Goal: Information Seeking & Learning: Learn about a topic

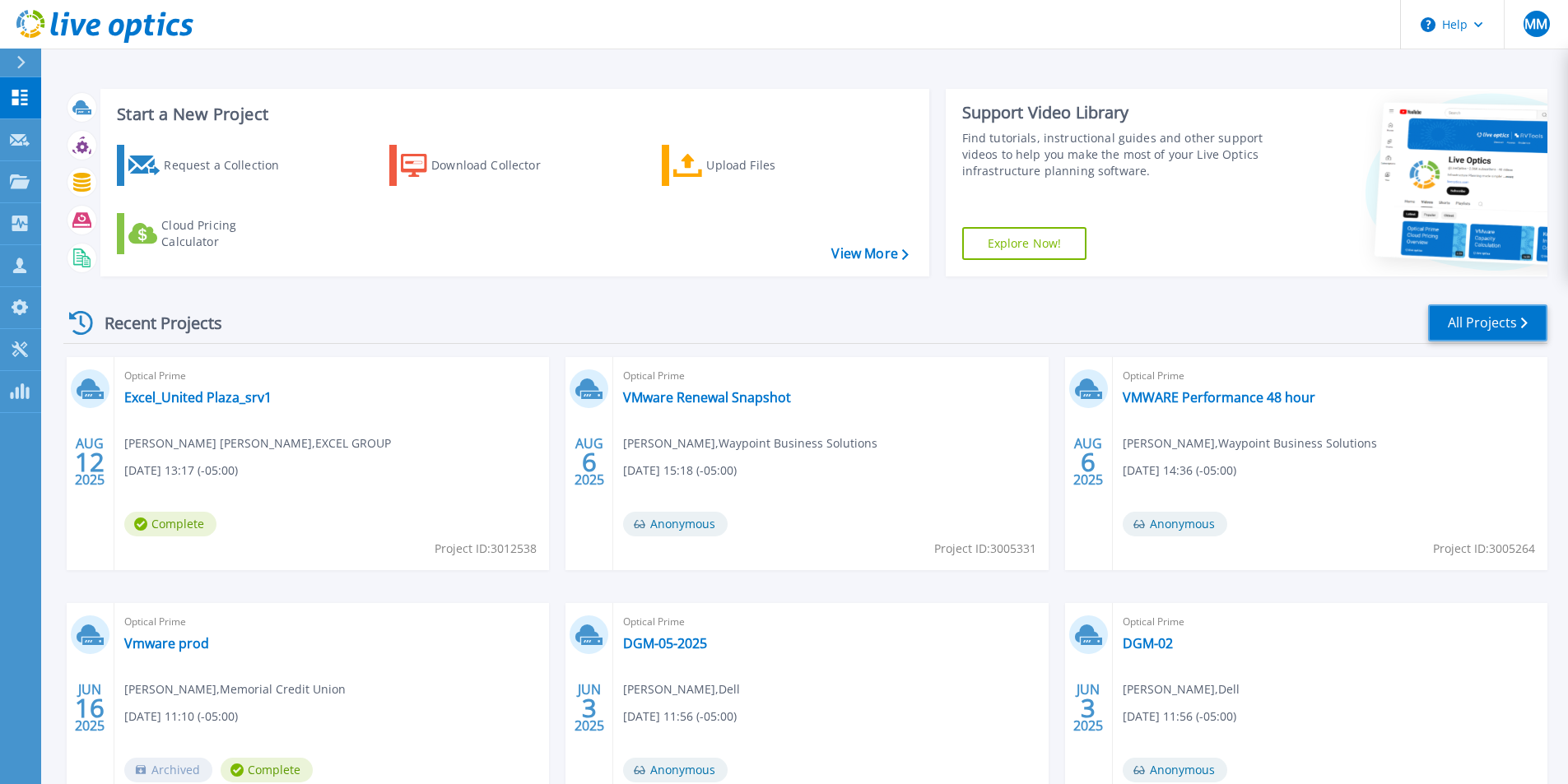
click at [1468, 319] on link "All Projects" at bounding box center [1488, 323] width 119 height 37
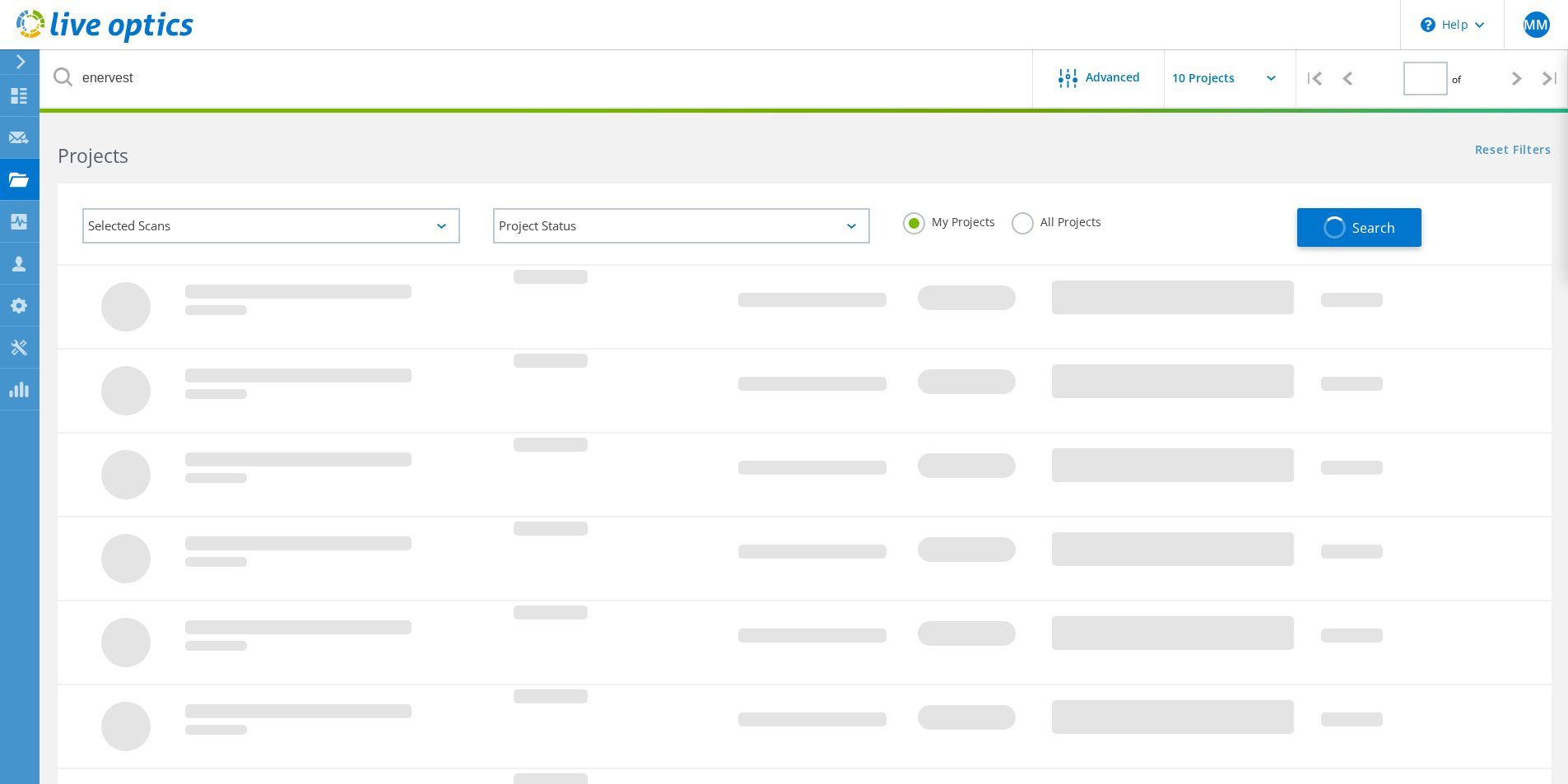
type input "1"
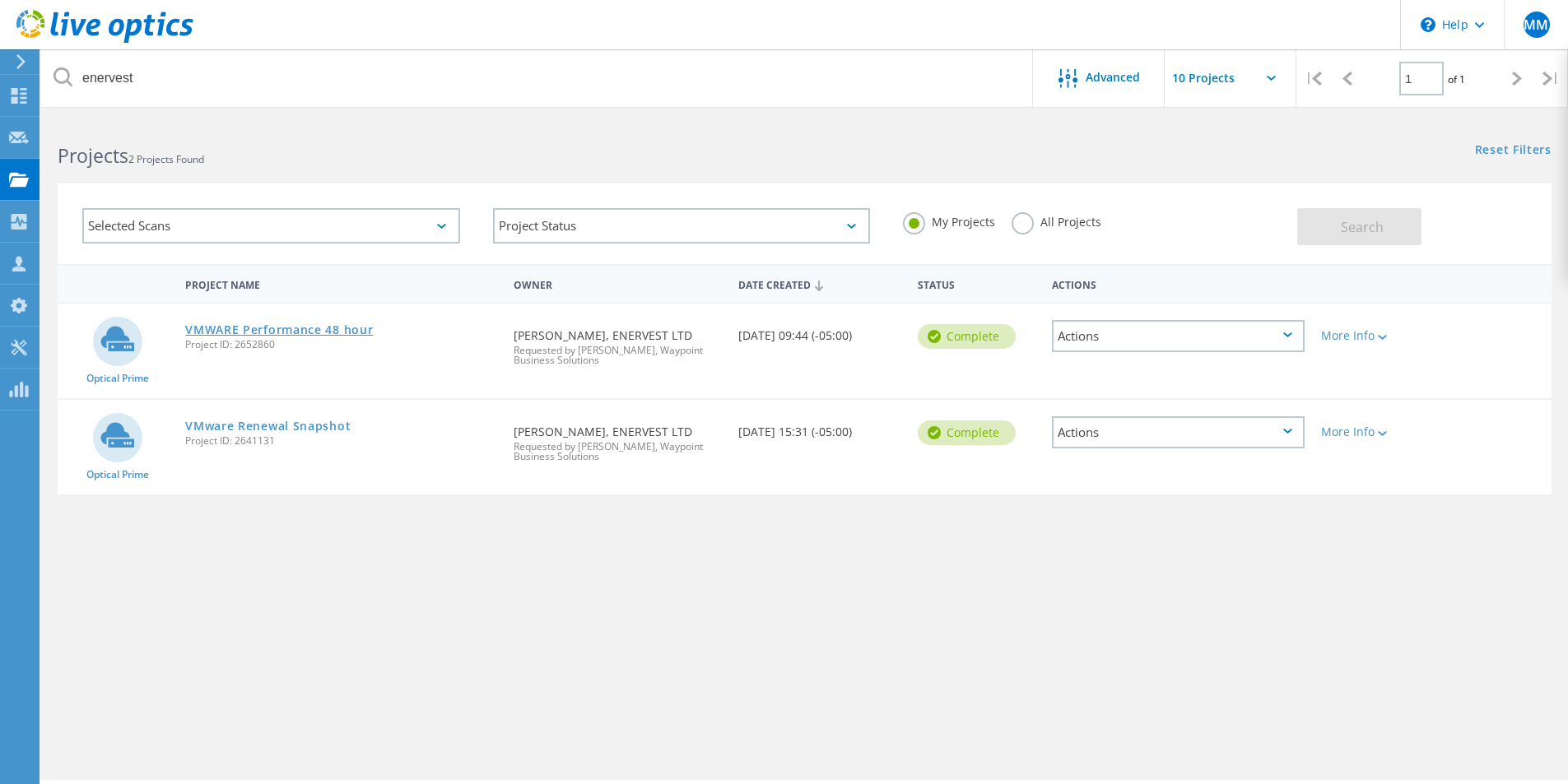
click at [286, 329] on link "VMWARE Performance 48 hour" at bounding box center [279, 330] width 187 height 11
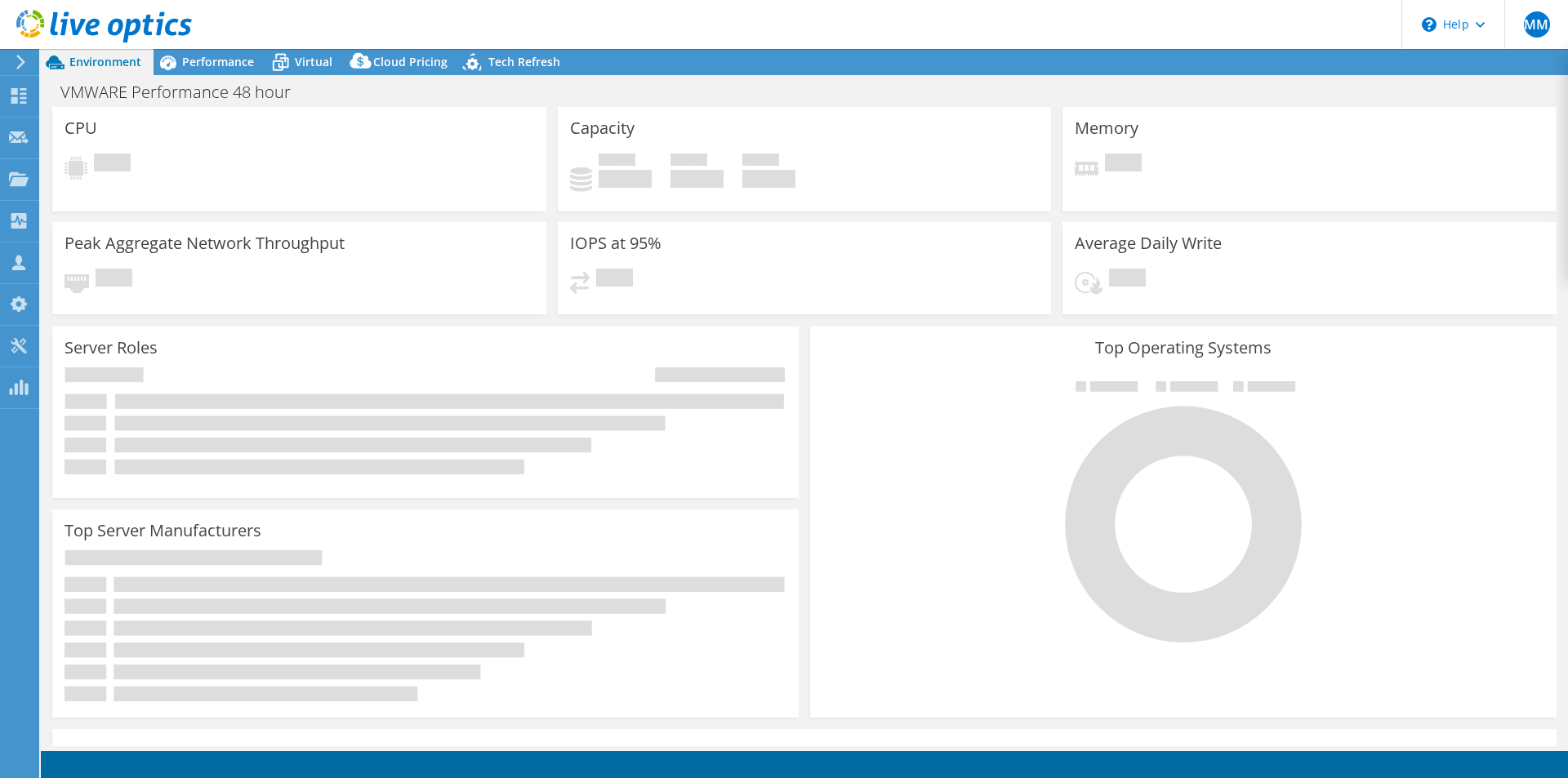
select select "USEast"
select select "USD"
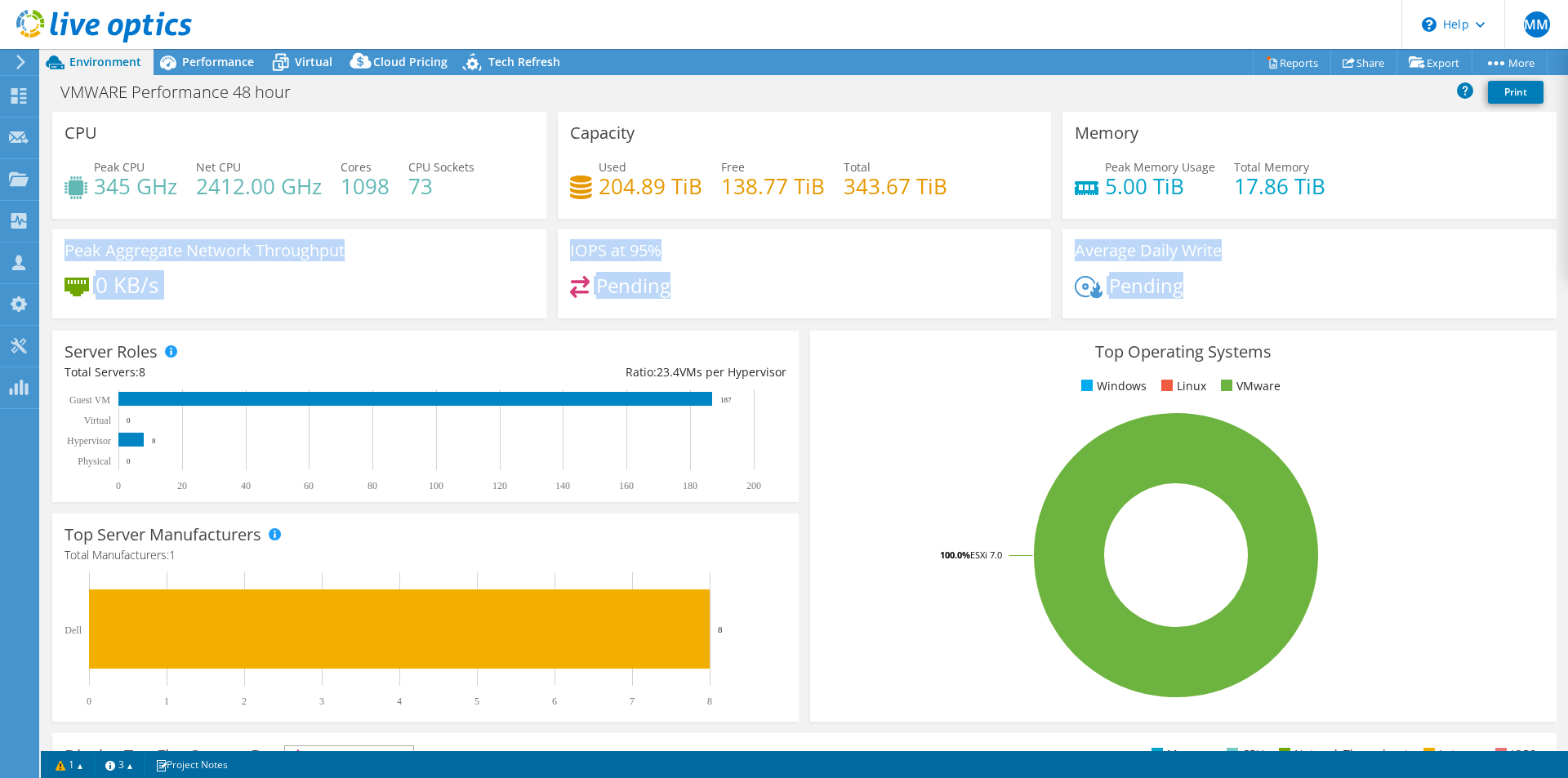
drag, startPoint x: 53, startPoint y: 233, endPoint x: 1239, endPoint y: 281, distance: 1187.0
click at [1239, 281] on div "CPU Peak CPU 345 GHz Net CPU 2412.00 GHz Cores 1098 CPU Sockets 73 Capacity Use…" at bounding box center [804, 220] width 1516 height 217
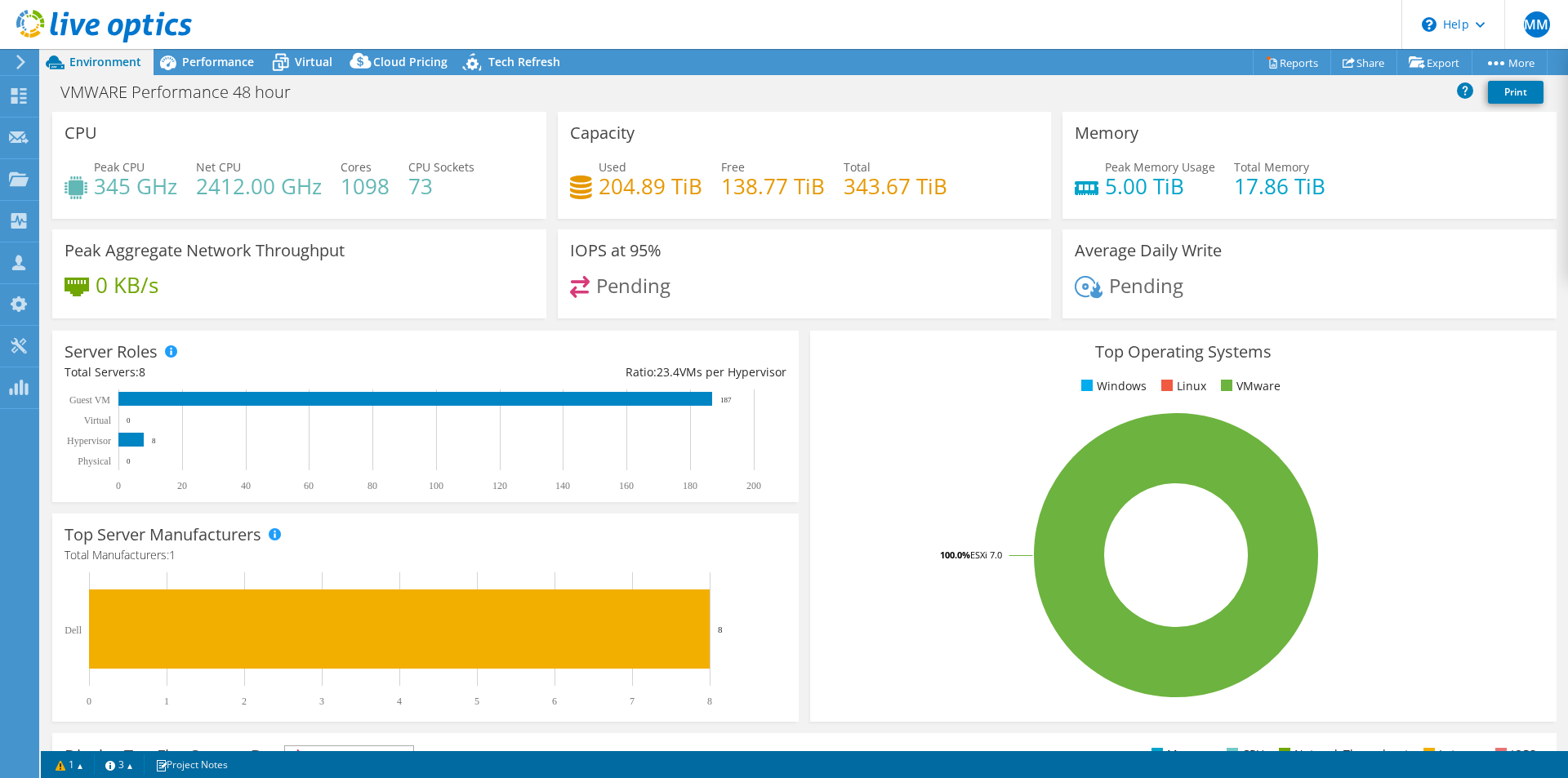
click at [1239, 281] on div "Pending" at bounding box center [1310, 294] width 470 height 35
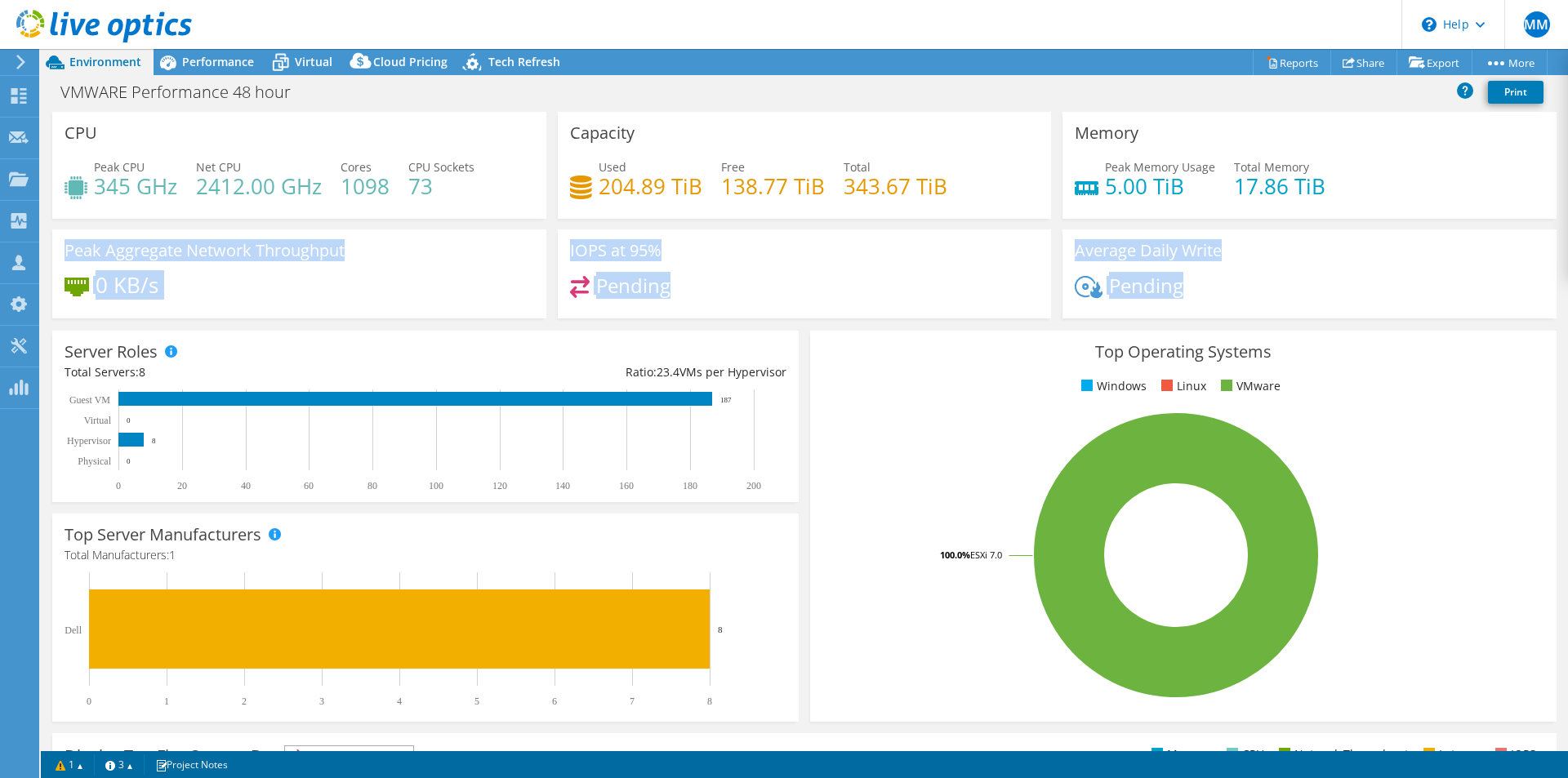
drag, startPoint x: 65, startPoint y: 249, endPoint x: 1203, endPoint y: 282, distance: 1138.5
click at [1203, 282] on div "CPU Peak CPU 345 GHz Net CPU 2412.00 GHz Cores 1098 CPU Sockets 73 Capacity Use…" at bounding box center [804, 220] width 1516 height 217
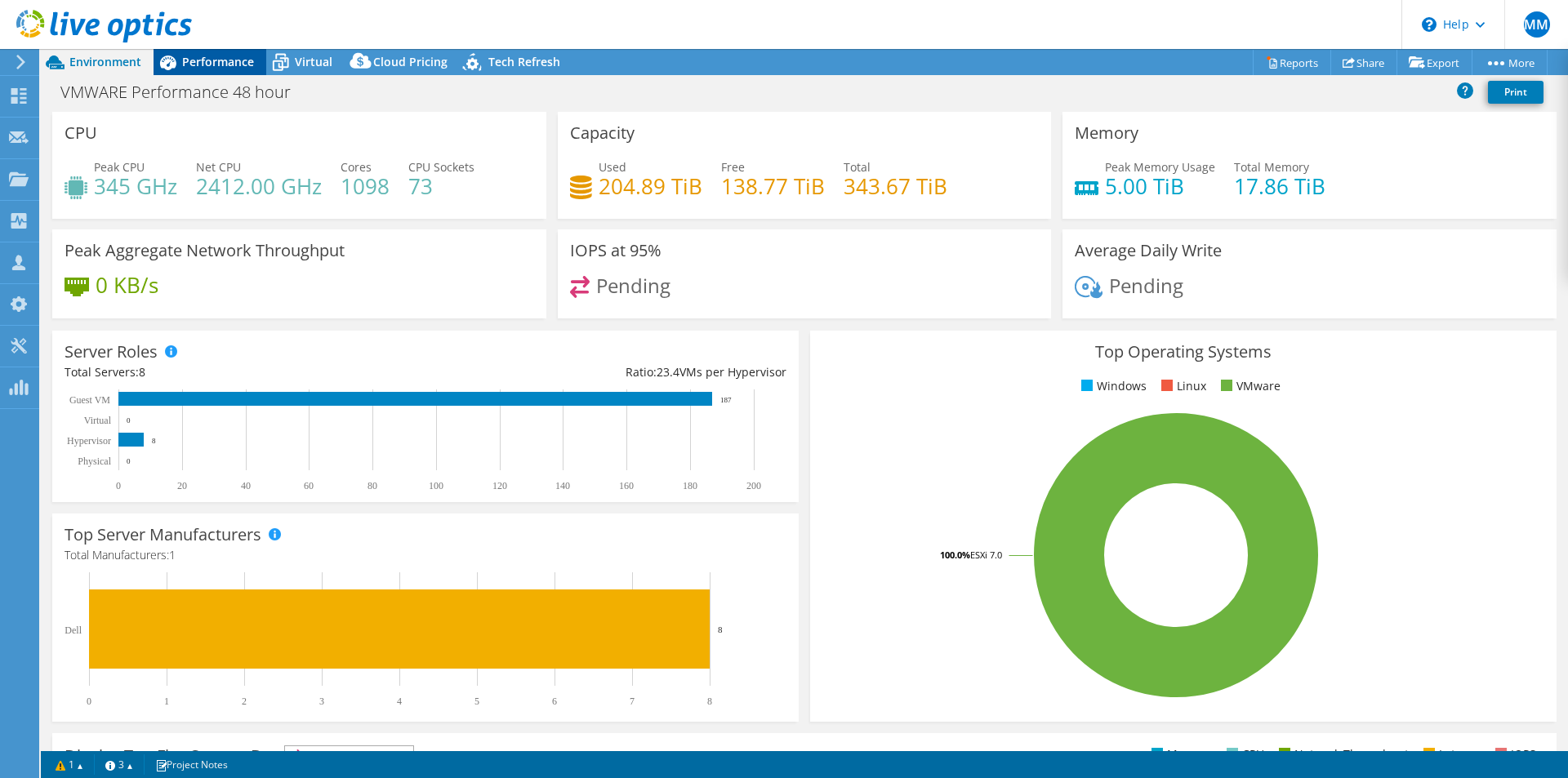
click at [226, 67] on span "Performance" at bounding box center [218, 61] width 72 height 16
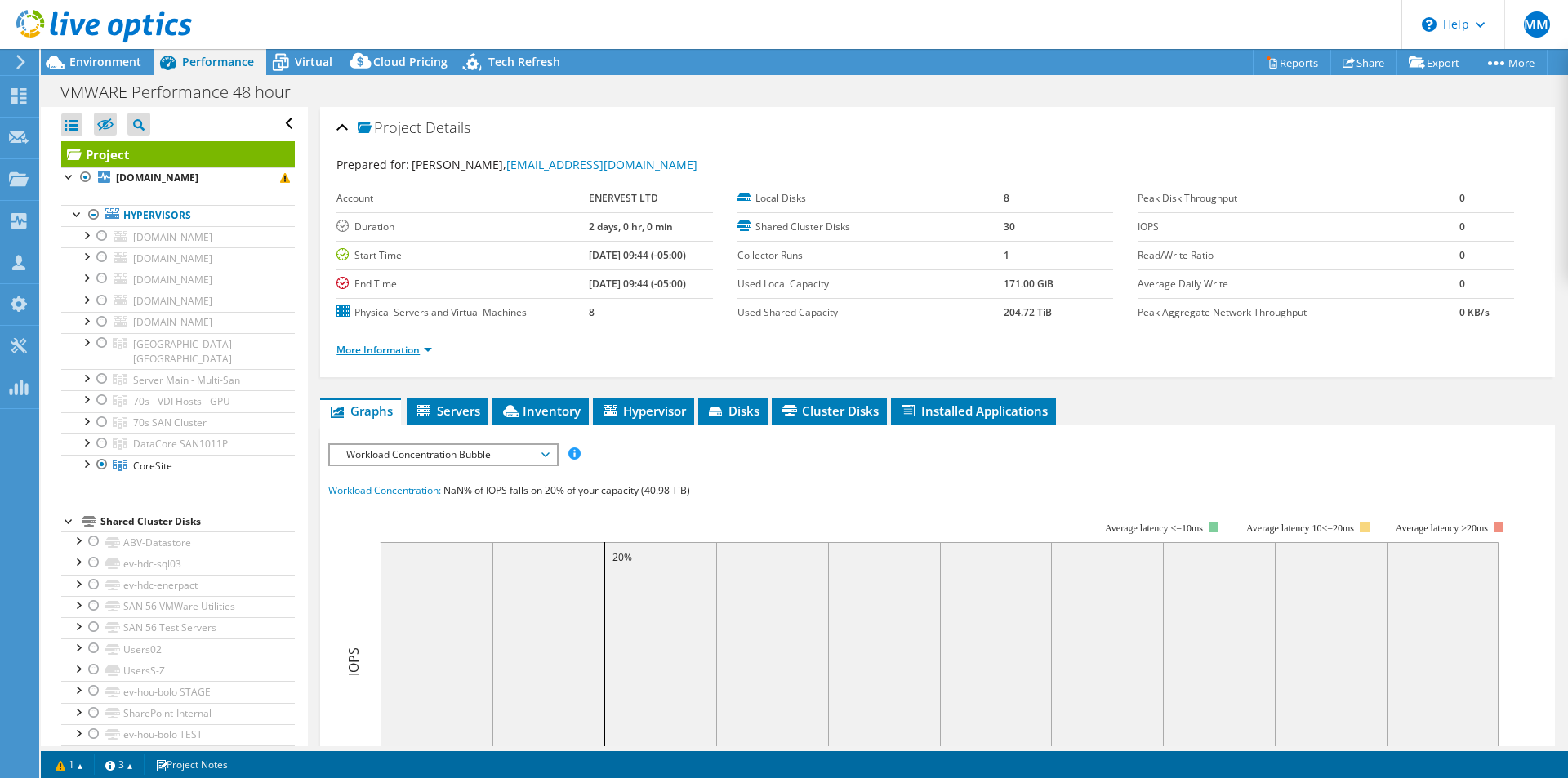
click at [417, 347] on link "More Information" at bounding box center [384, 349] width 95 height 14
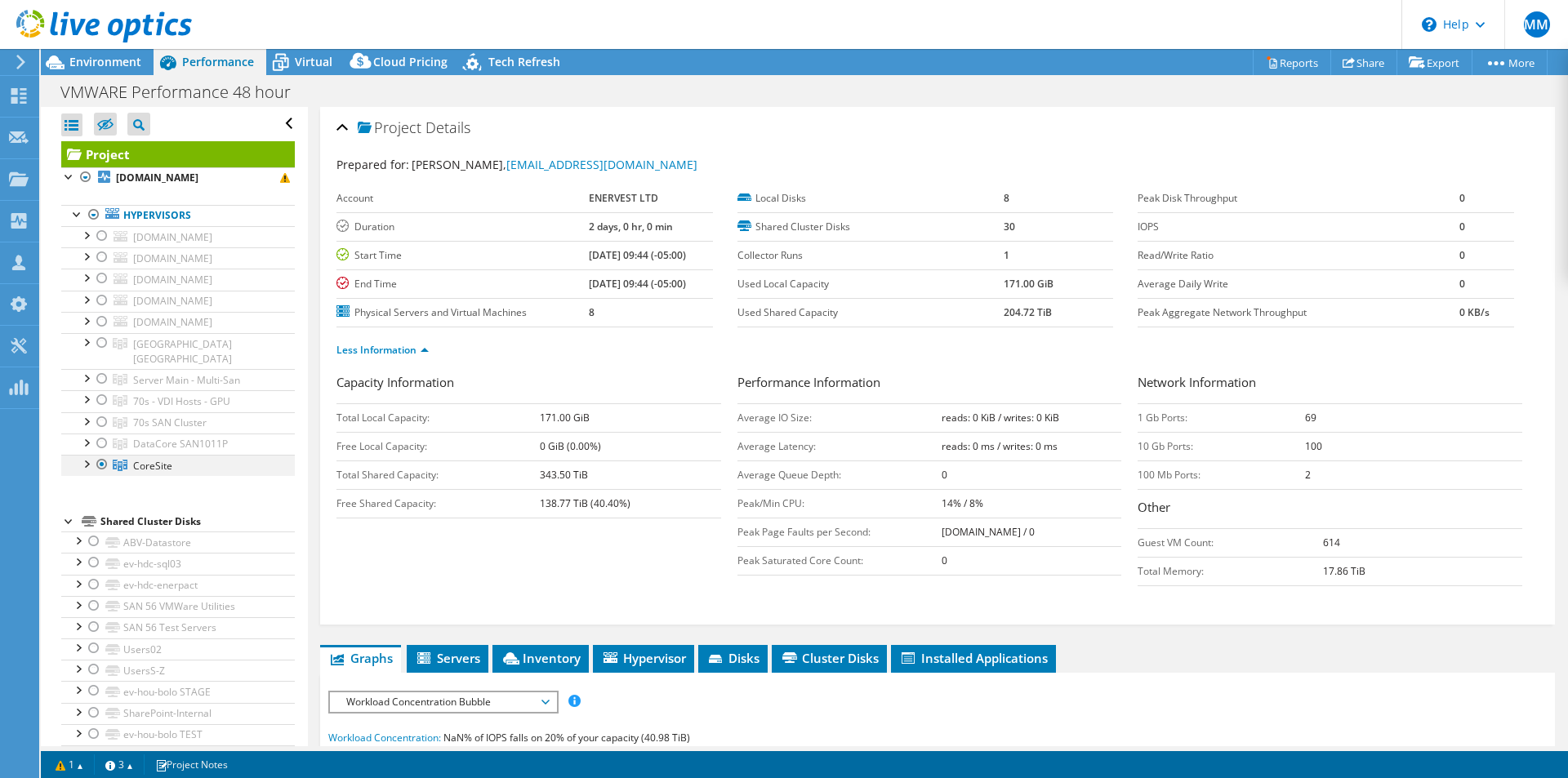
click at [81, 455] on div at bounding box center [86, 463] width 17 height 17
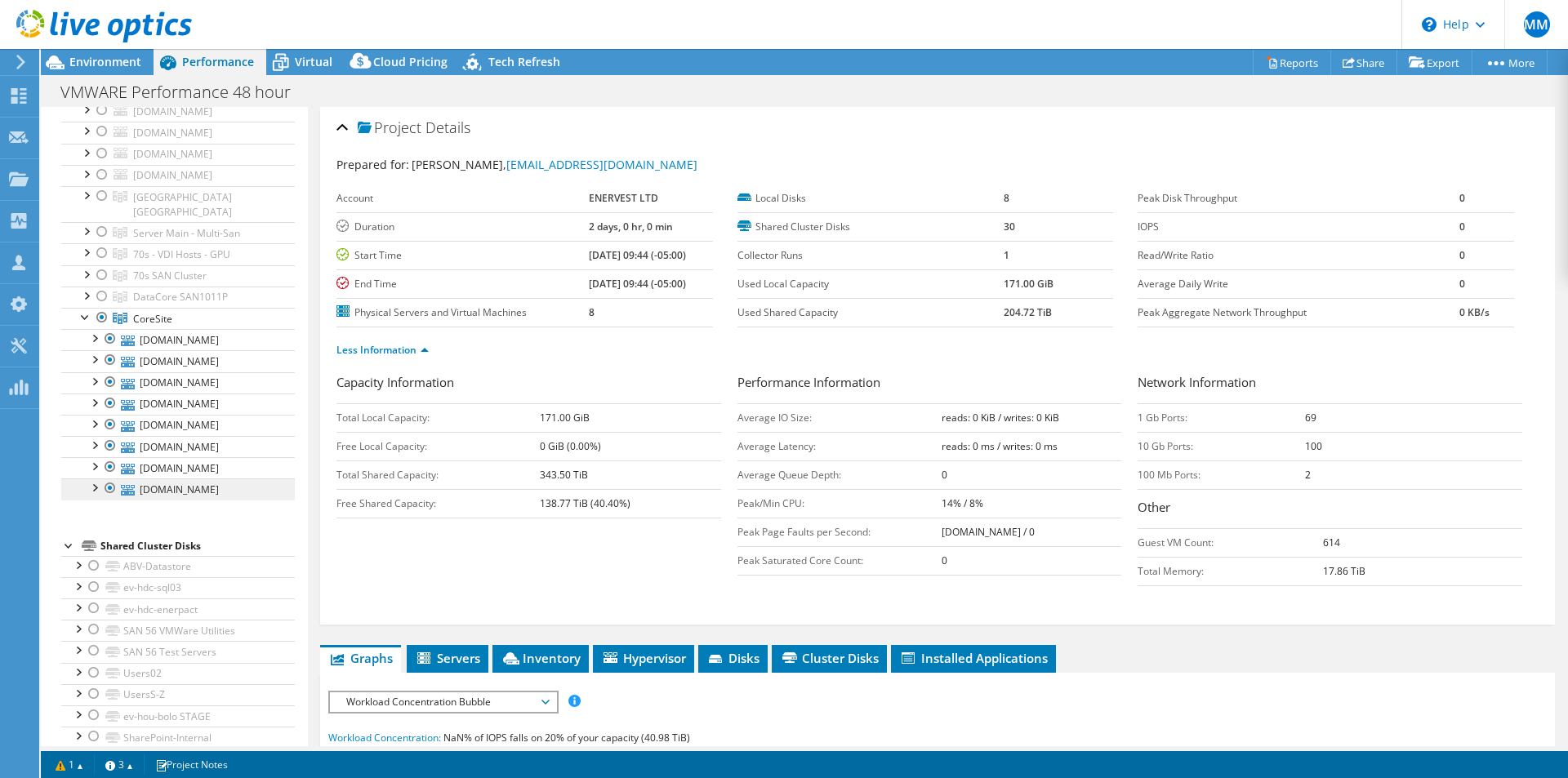
scroll to position [190, 0]
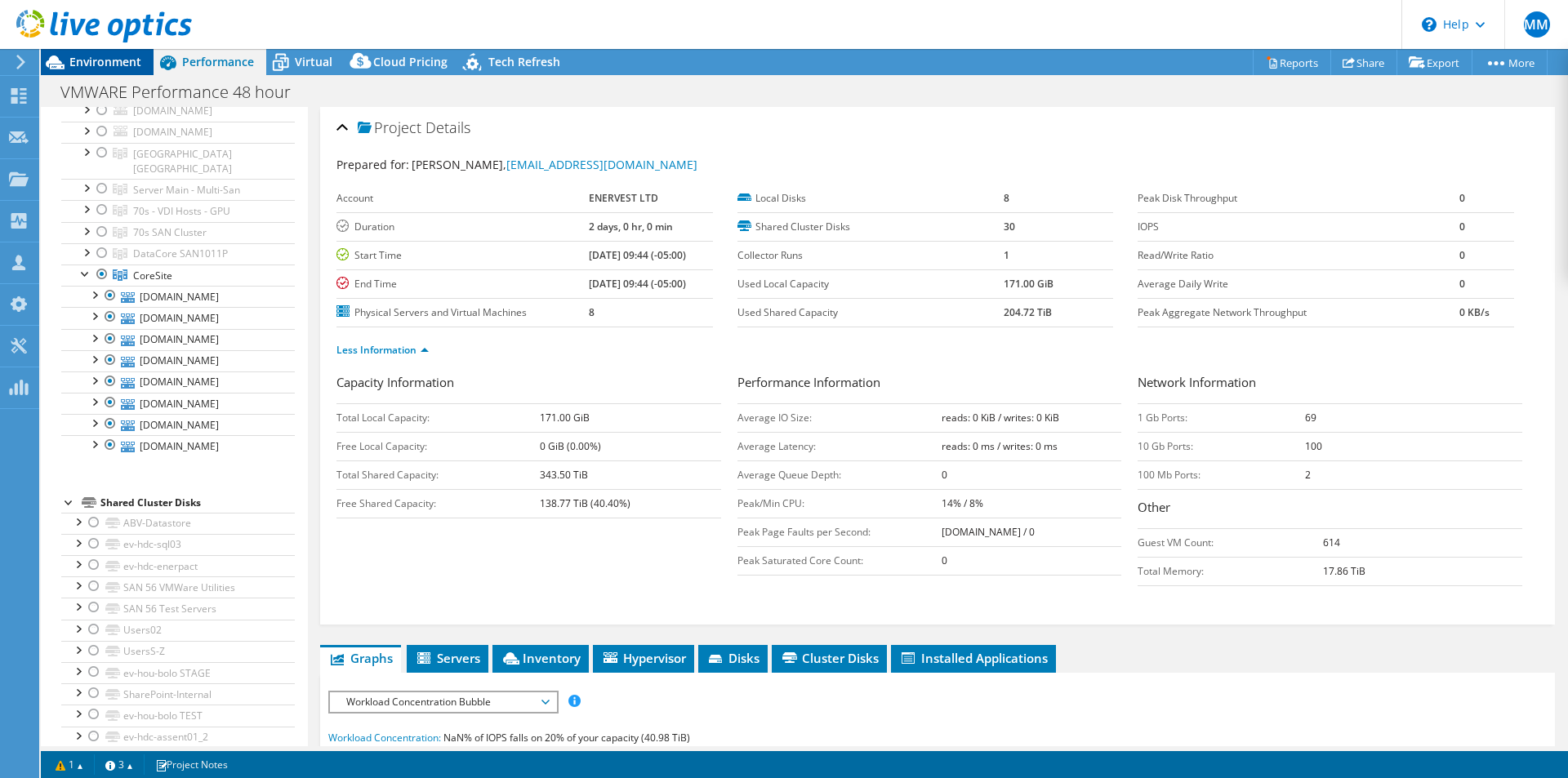
click at [103, 71] on div "Environment" at bounding box center [97, 62] width 113 height 26
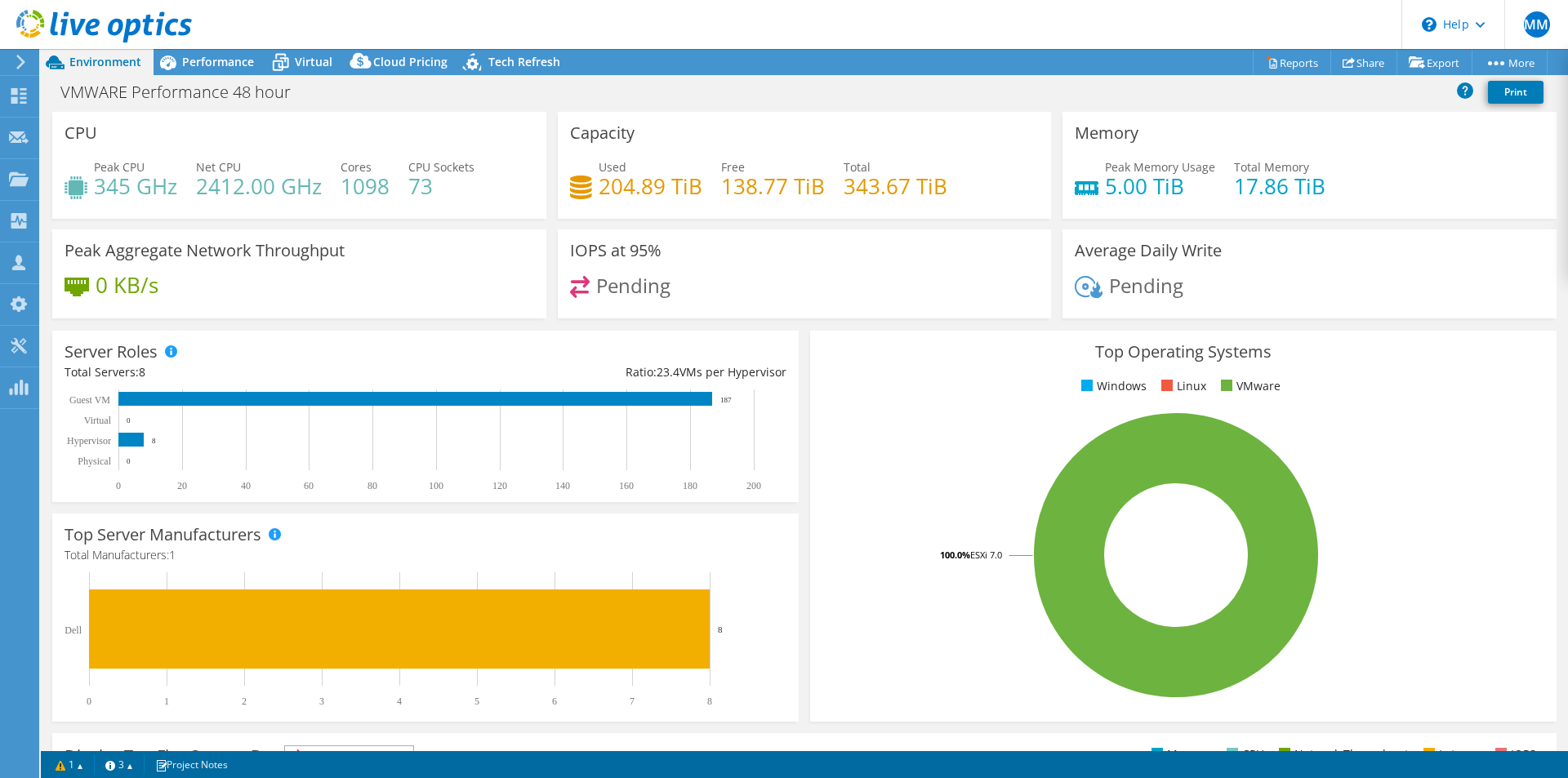
drag, startPoint x: 221, startPoint y: 62, endPoint x: 340, endPoint y: 145, distance: 145.1
click at [221, 62] on span "Performance" at bounding box center [218, 61] width 72 height 16
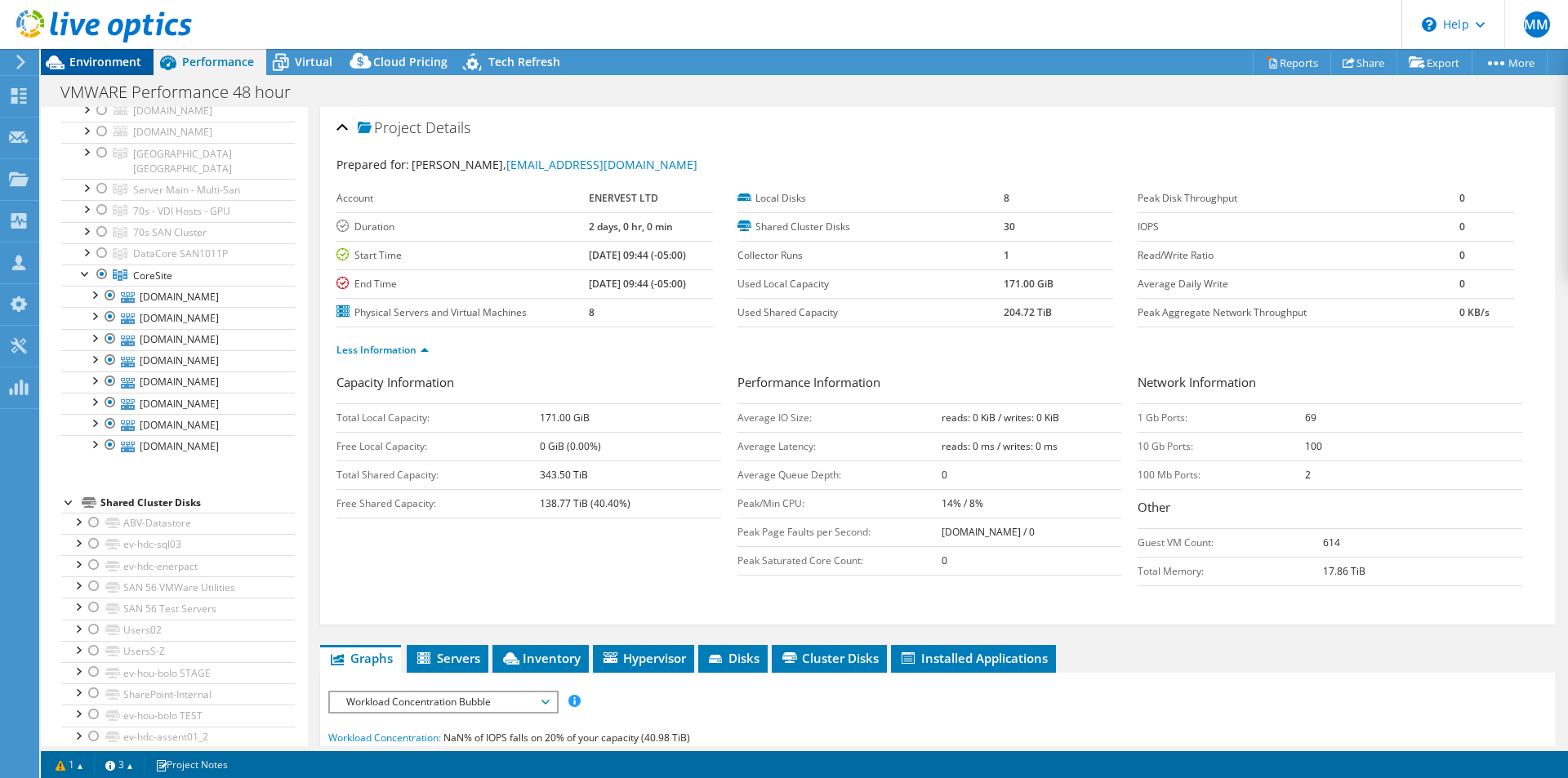
click at [94, 62] on span "Environment" at bounding box center [105, 61] width 72 height 16
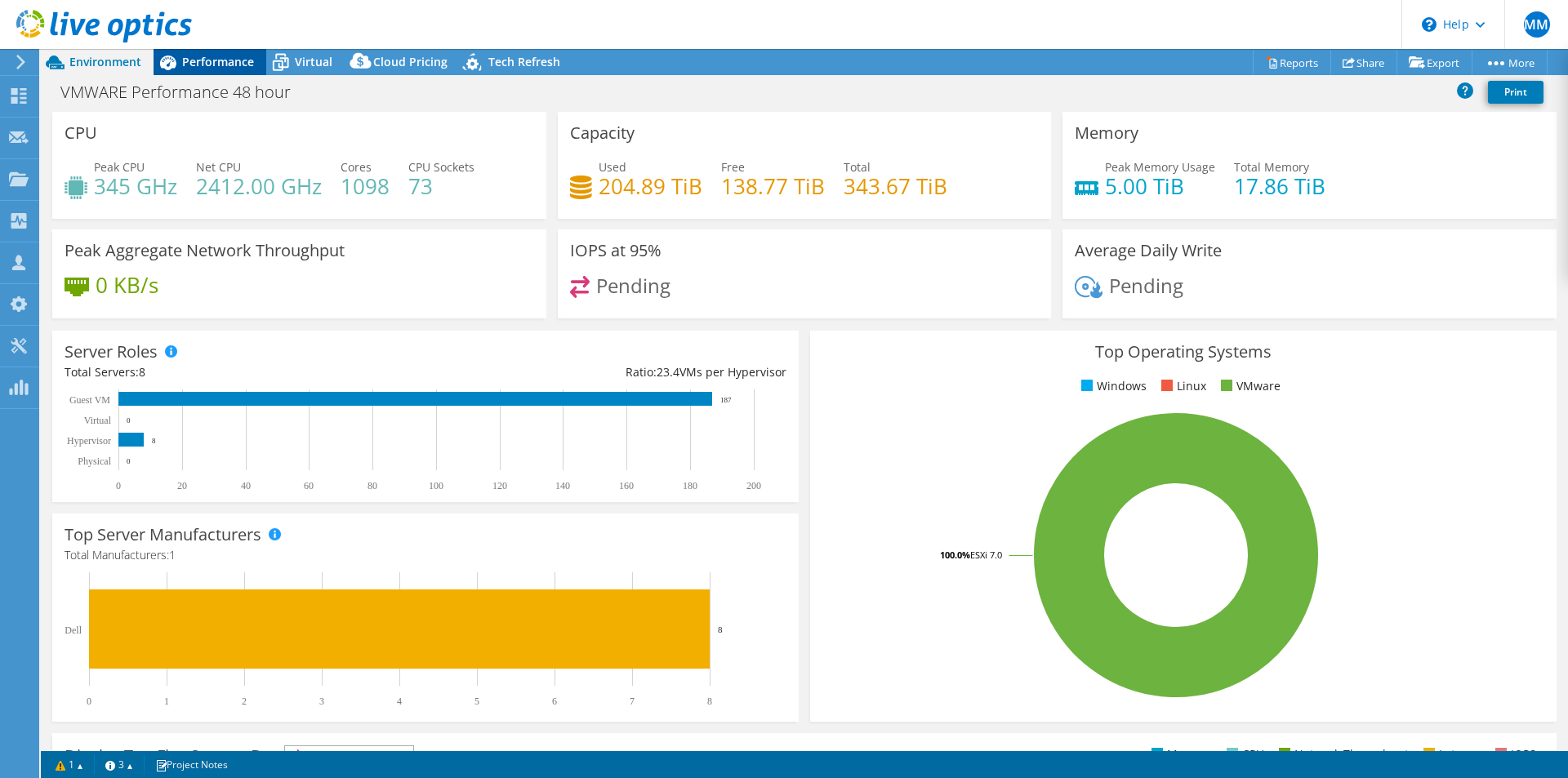
click at [207, 61] on span "Performance" at bounding box center [218, 61] width 72 height 16
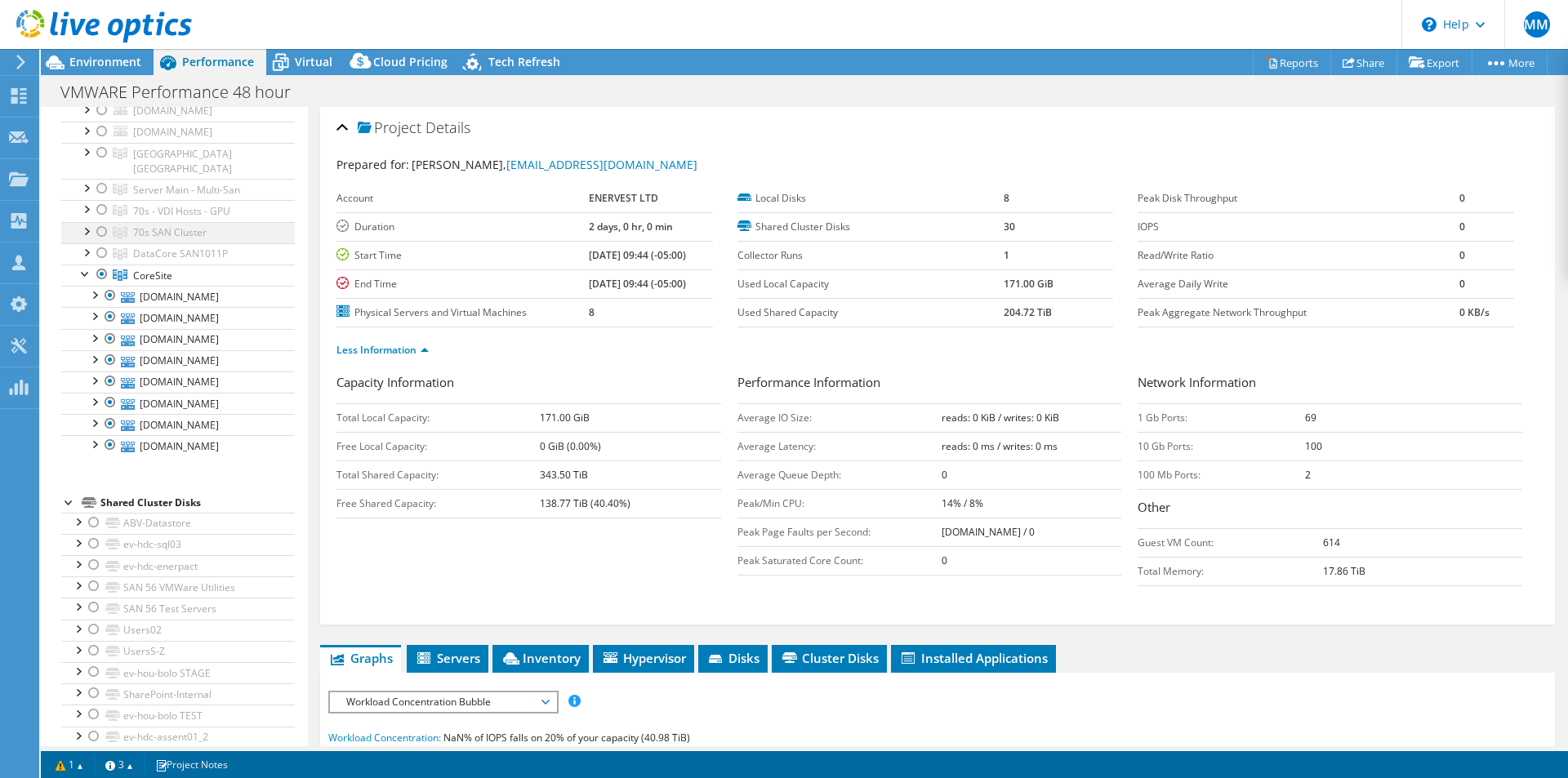
click at [99, 222] on div at bounding box center [103, 231] width 17 height 19
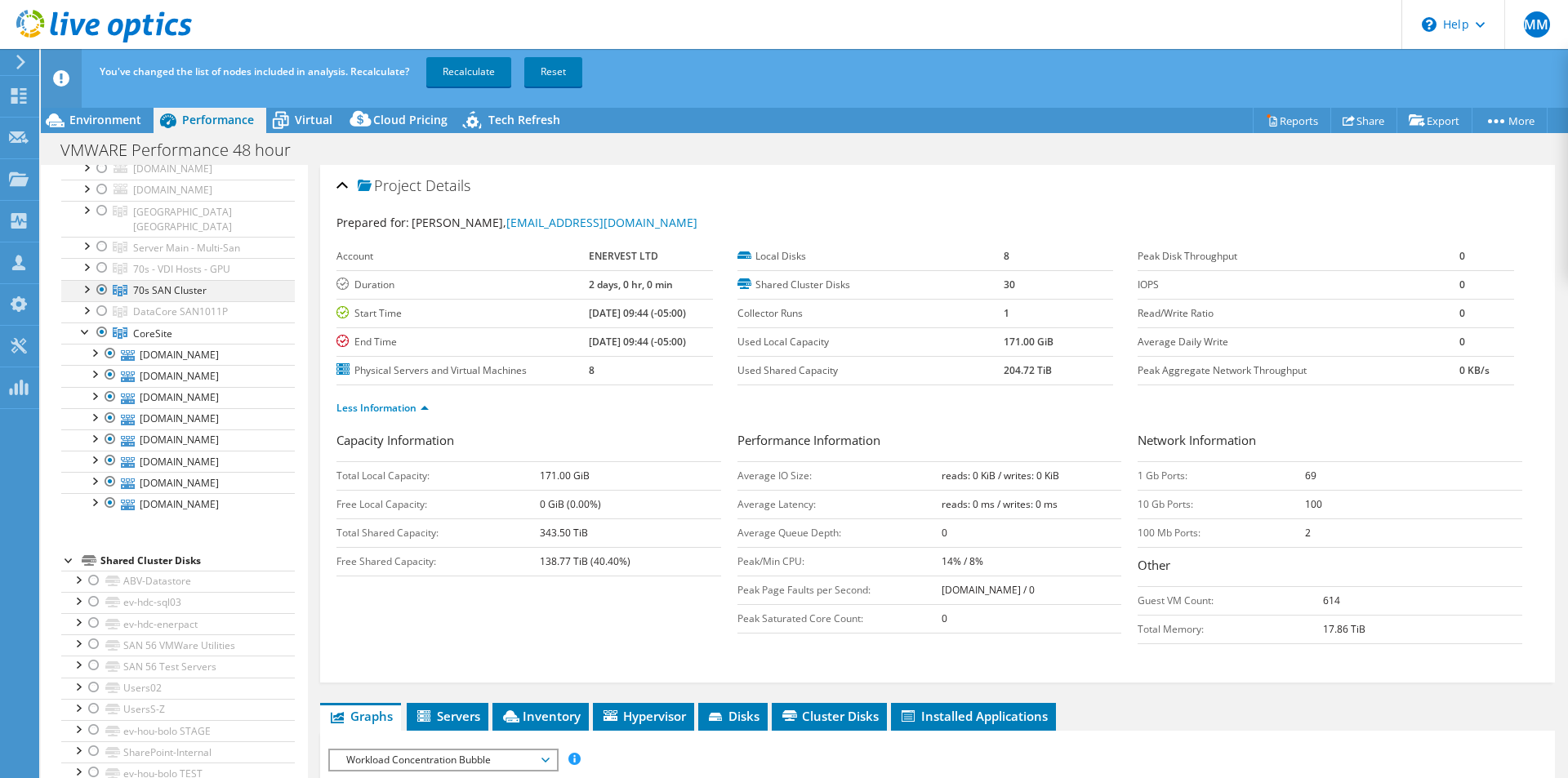
click at [102, 280] on div at bounding box center [103, 289] width 17 height 19
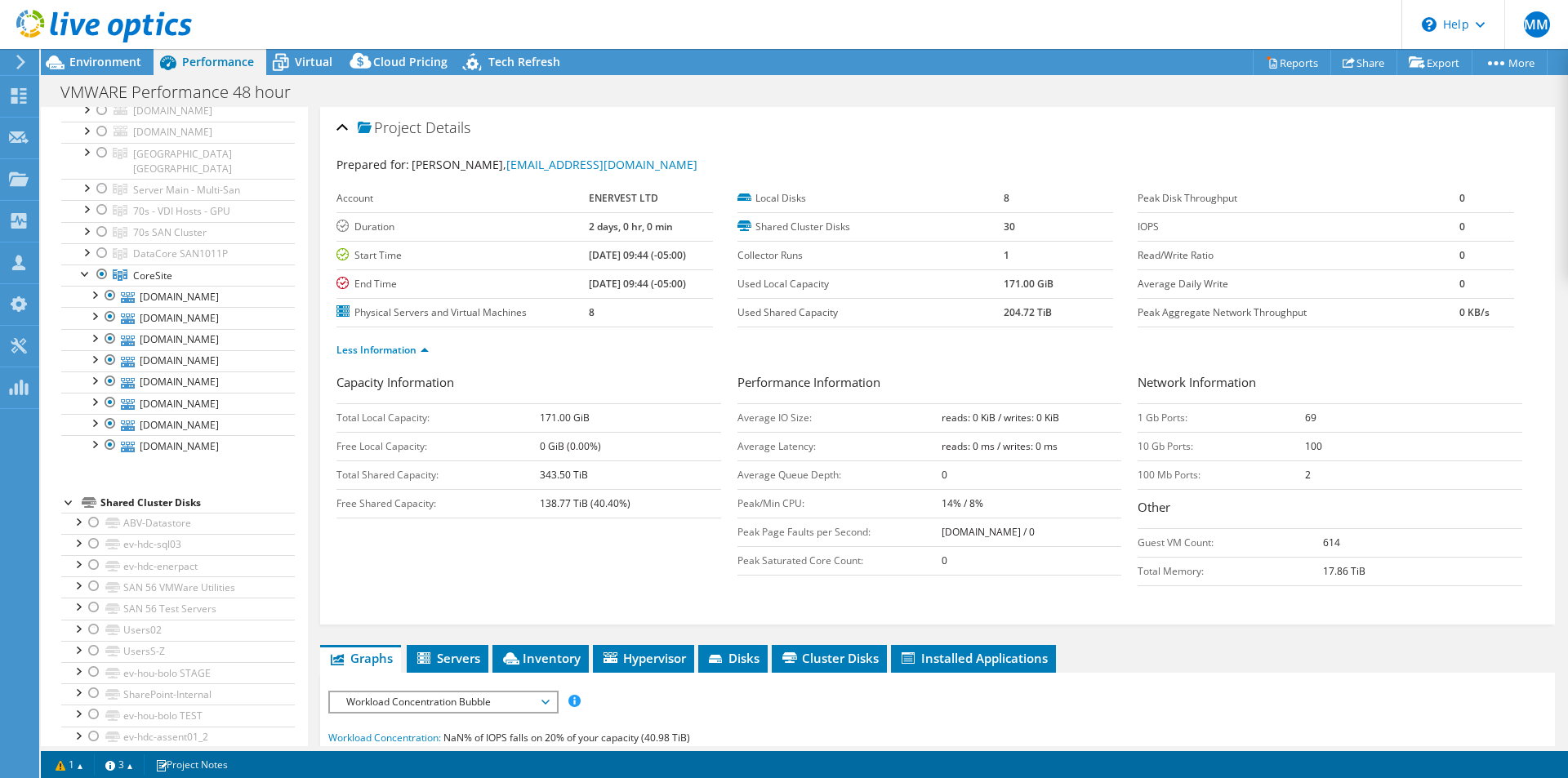
scroll to position [0, 0]
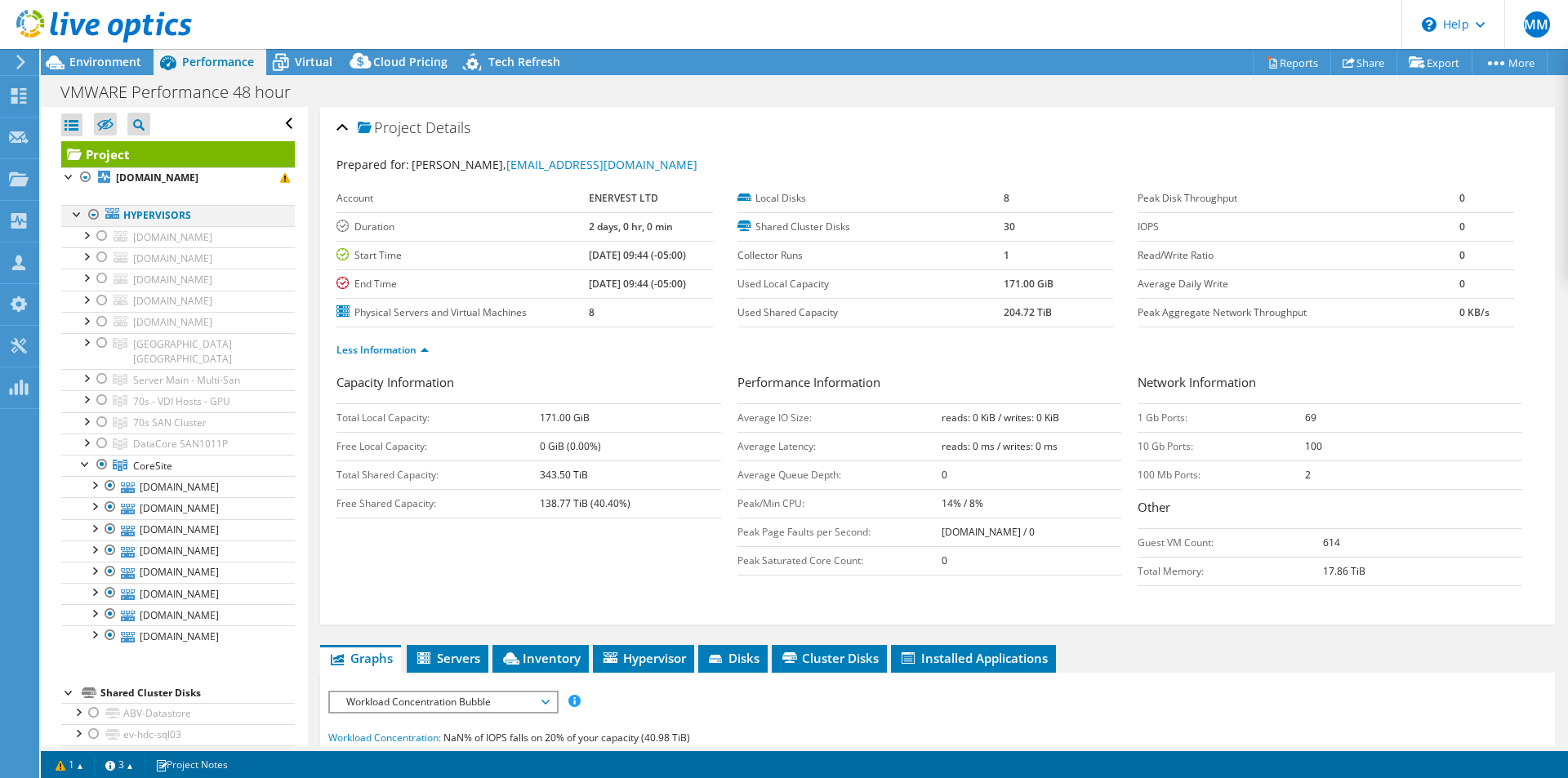
click at [92, 212] on div at bounding box center [94, 214] width 17 height 19
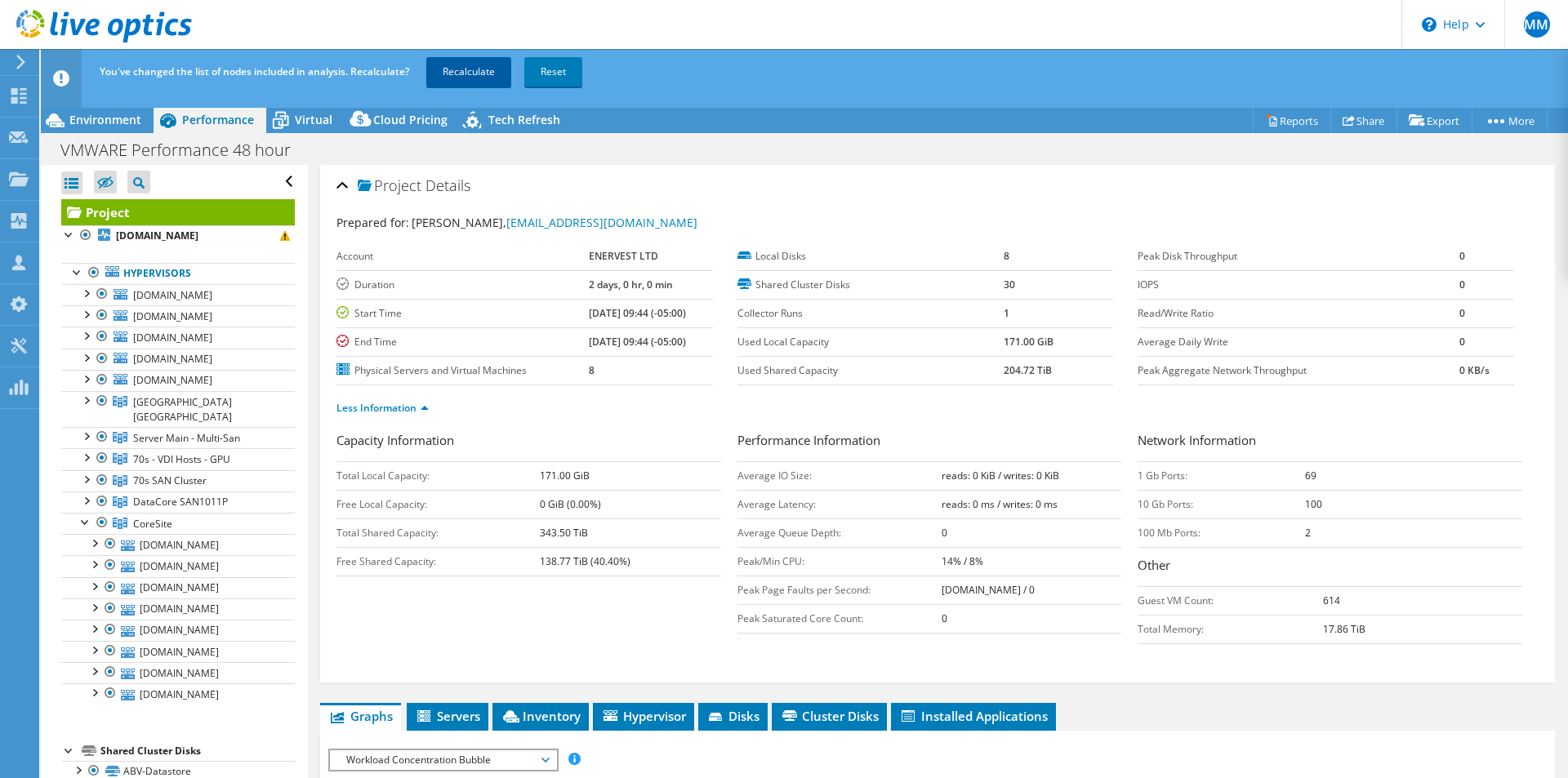
click at [473, 69] on link "Recalculate" at bounding box center [469, 72] width 85 height 30
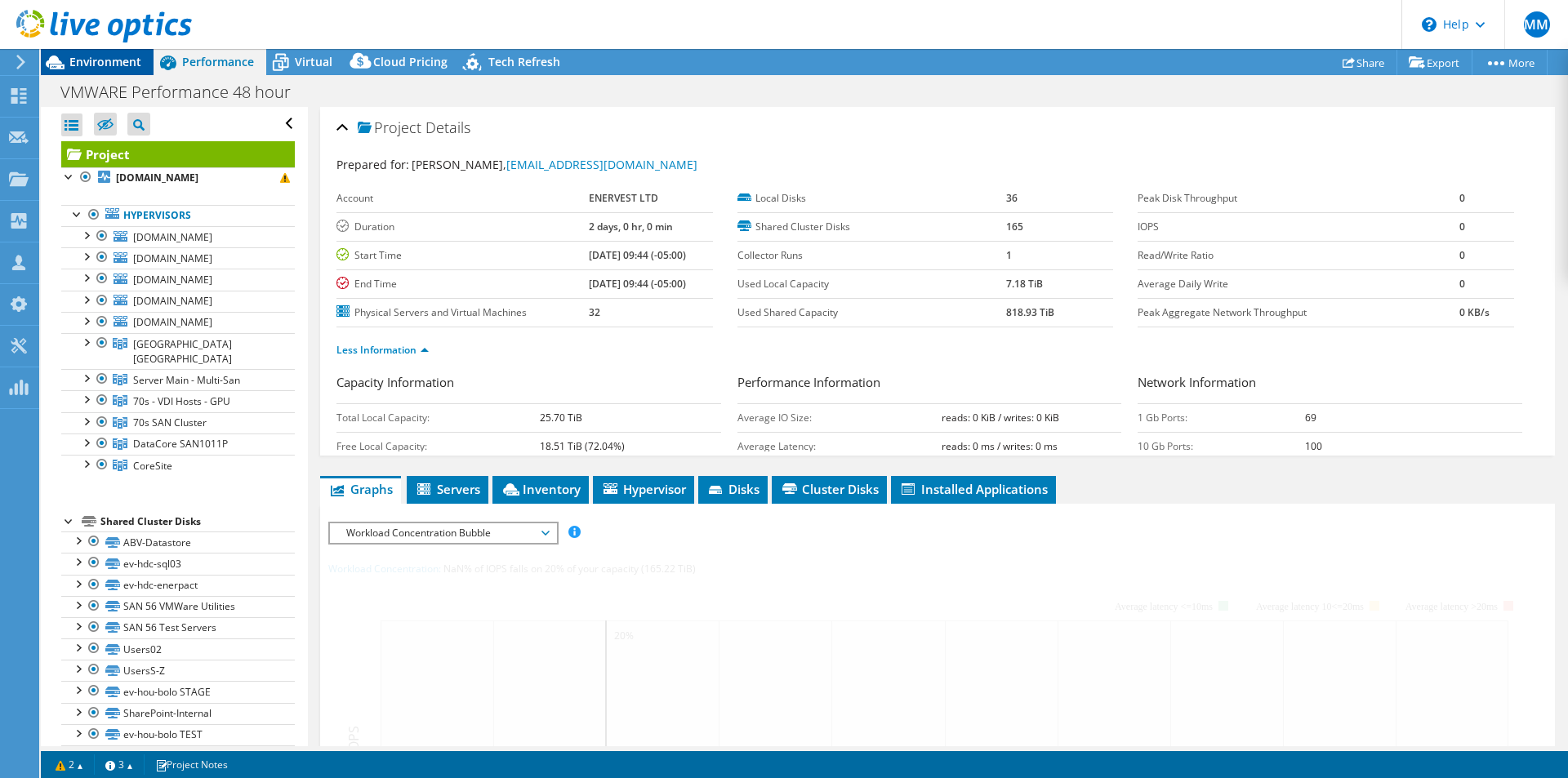
click at [122, 60] on span "Environment" at bounding box center [105, 61] width 72 height 16
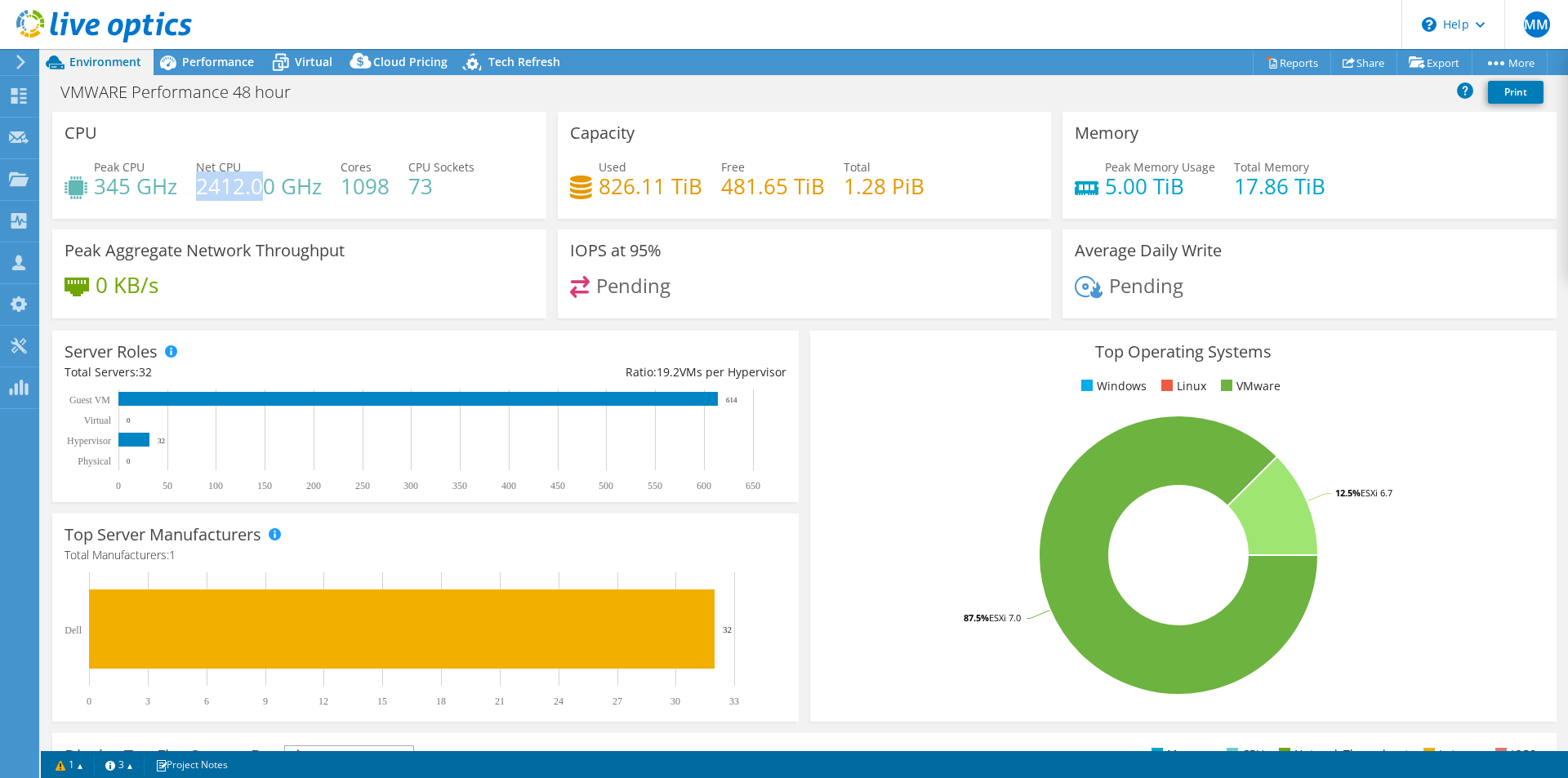
drag, startPoint x: 198, startPoint y: 186, endPoint x: 256, endPoint y: 188, distance: 58.0
click at [256, 188] on h4 "2412.00 GHz" at bounding box center [259, 186] width 126 height 18
drag, startPoint x: 339, startPoint y: 186, endPoint x: 388, endPoint y: 187, distance: 49.0
click at [388, 187] on div "Peak CPU 345 GHz Net CPU 2412.00 GHz Cores 1098 CPU Sockets 73" at bounding box center [300, 184] width 470 height 53
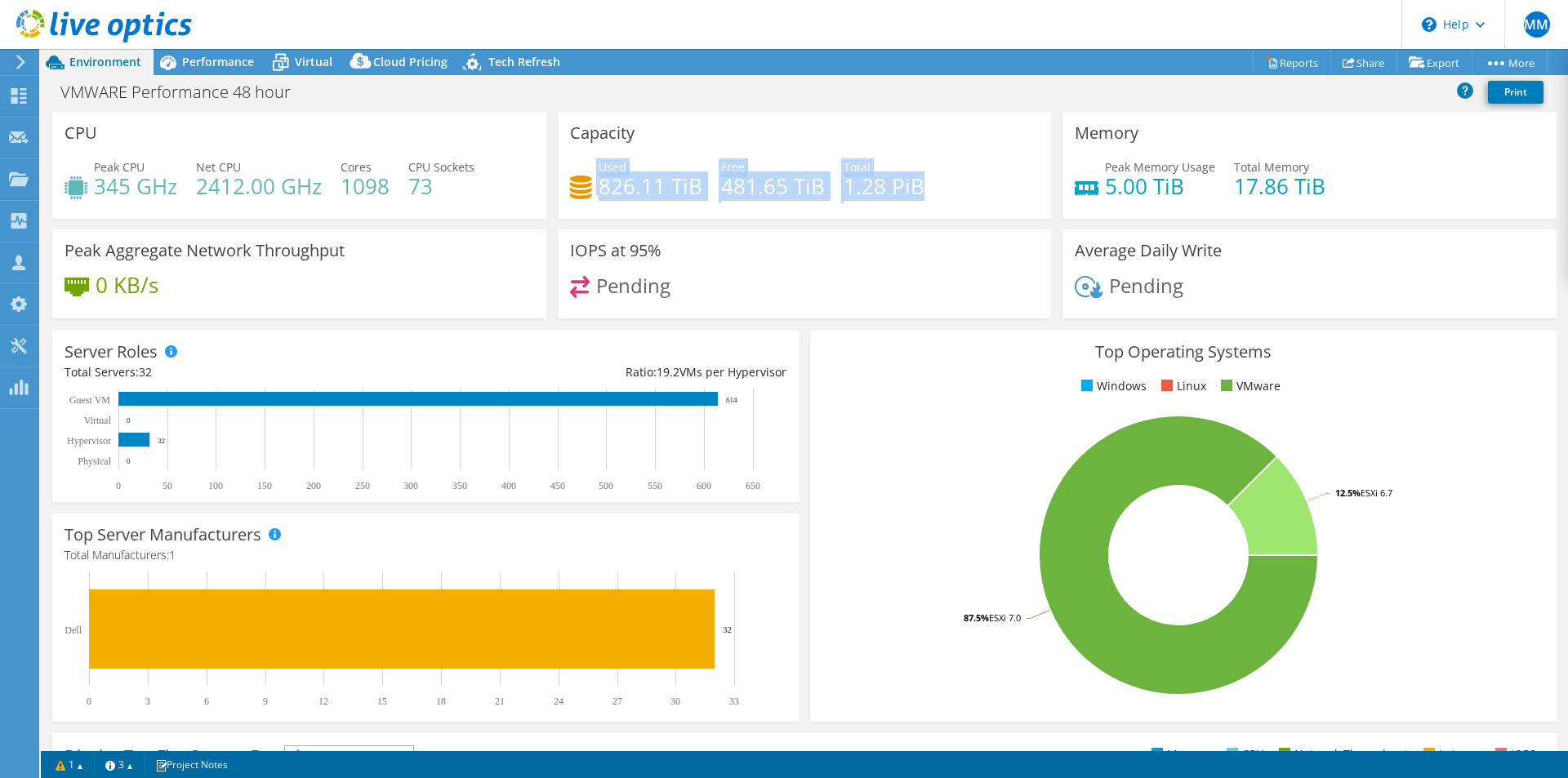
drag, startPoint x: 593, startPoint y: 184, endPoint x: 924, endPoint y: 179, distance: 331.0
click at [924, 179] on div "Used 826.11 TiB Free 481.65 TiB Total 1.28 PiB" at bounding box center [805, 184] width 470 height 53
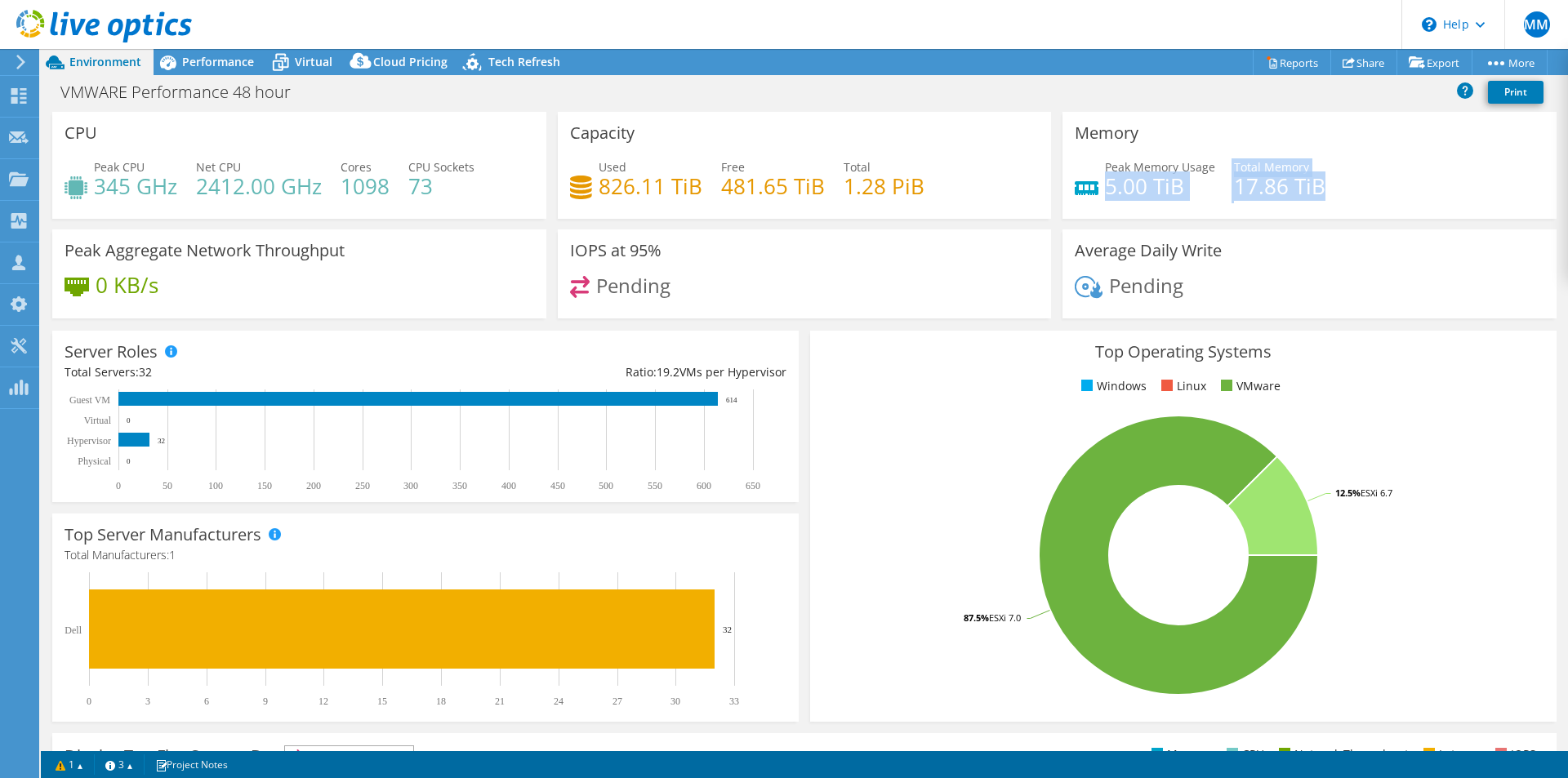
drag, startPoint x: 1336, startPoint y: 183, endPoint x: 1103, endPoint y: 195, distance: 233.3
click at [1103, 195] on div "Peak Memory Usage 5.00 TiB Total Memory 17.86 TiB" at bounding box center [1310, 184] width 470 height 53
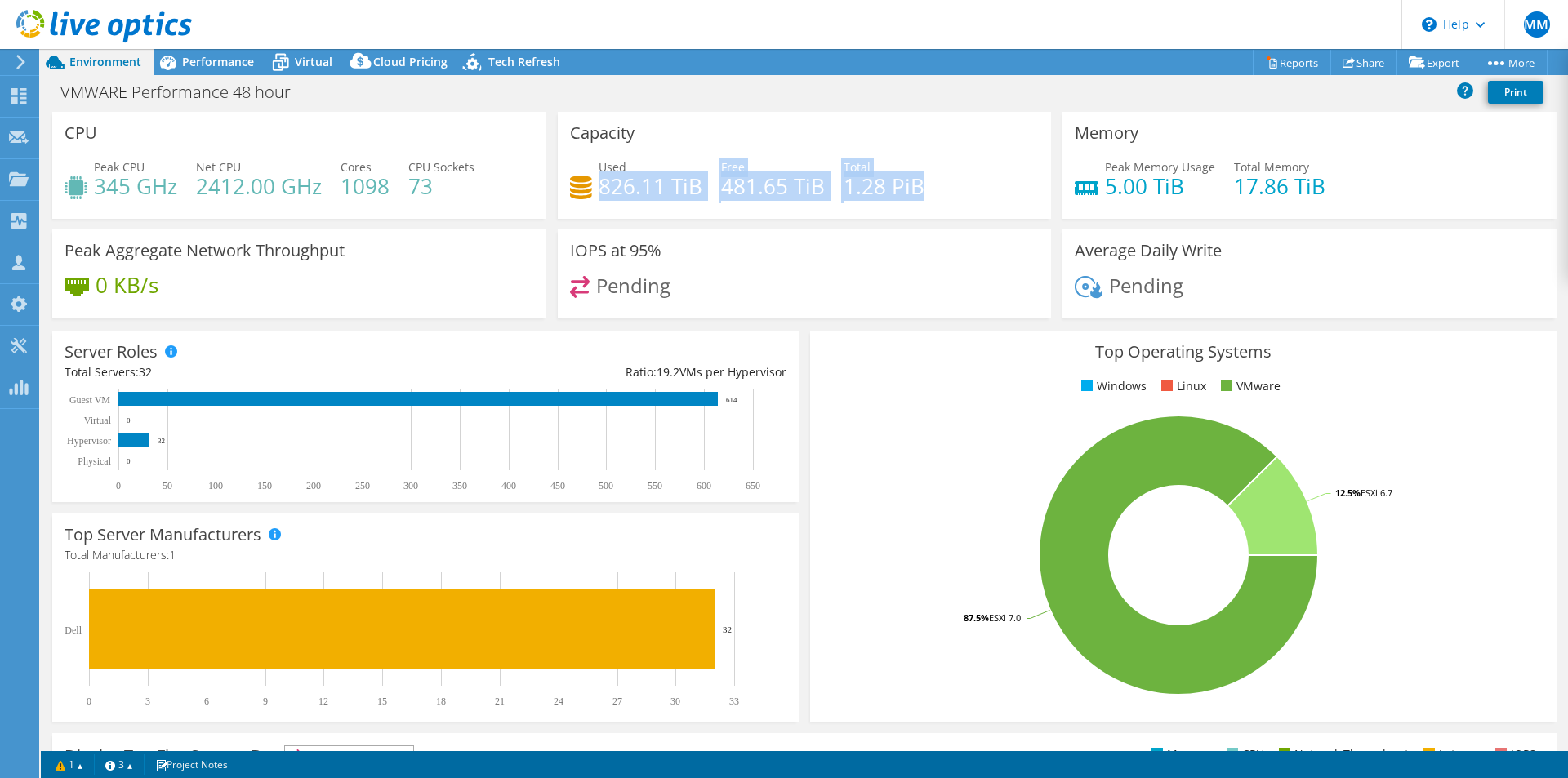
drag, startPoint x: 927, startPoint y: 185, endPoint x: 597, endPoint y: 188, distance: 330.0
click at [597, 188] on div "Used 826.11 TiB Free 481.65 TiB Total 1.28 PiB" at bounding box center [805, 184] width 470 height 53
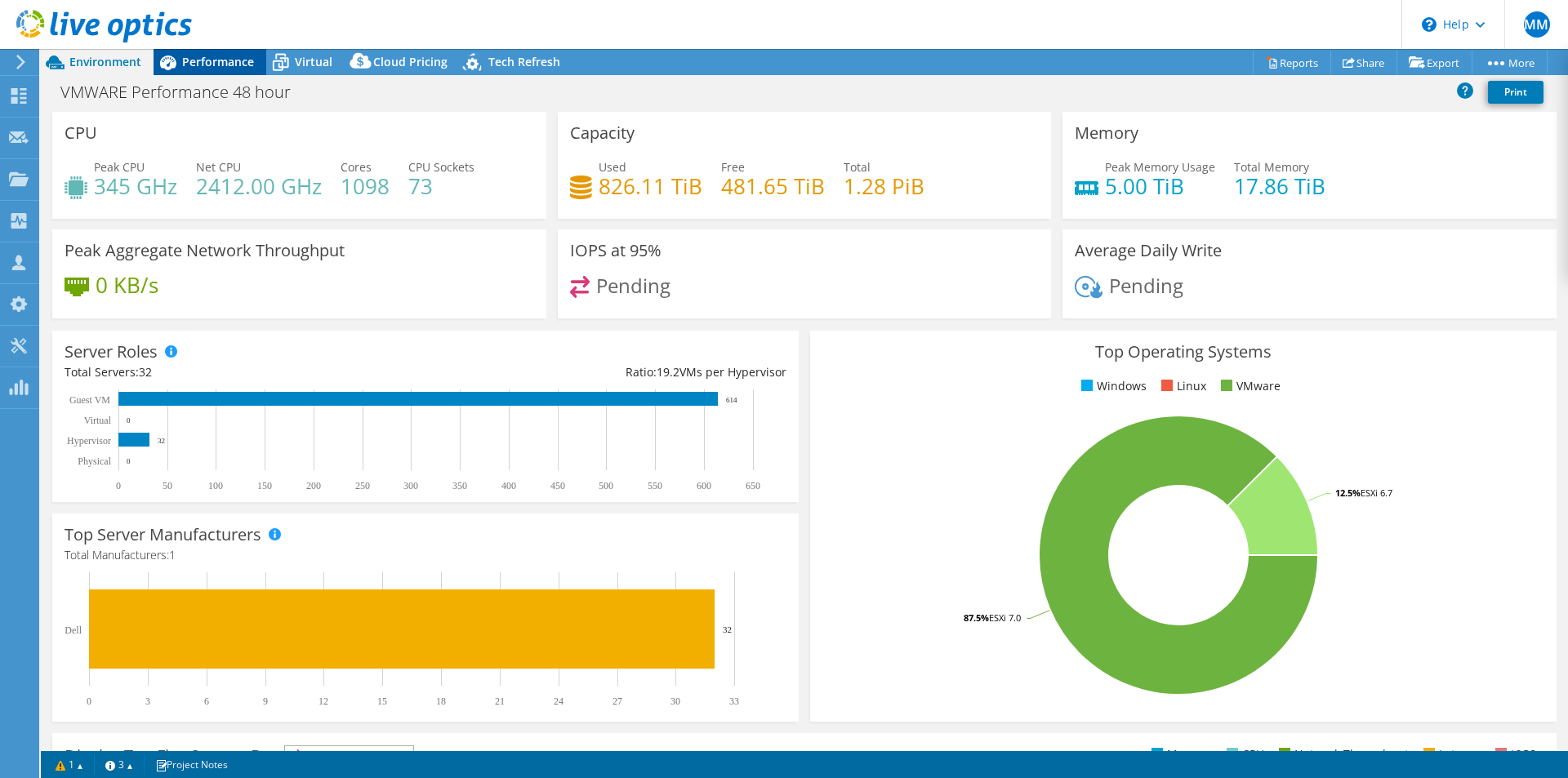
click at [199, 61] on span "Performance" at bounding box center [218, 61] width 72 height 16
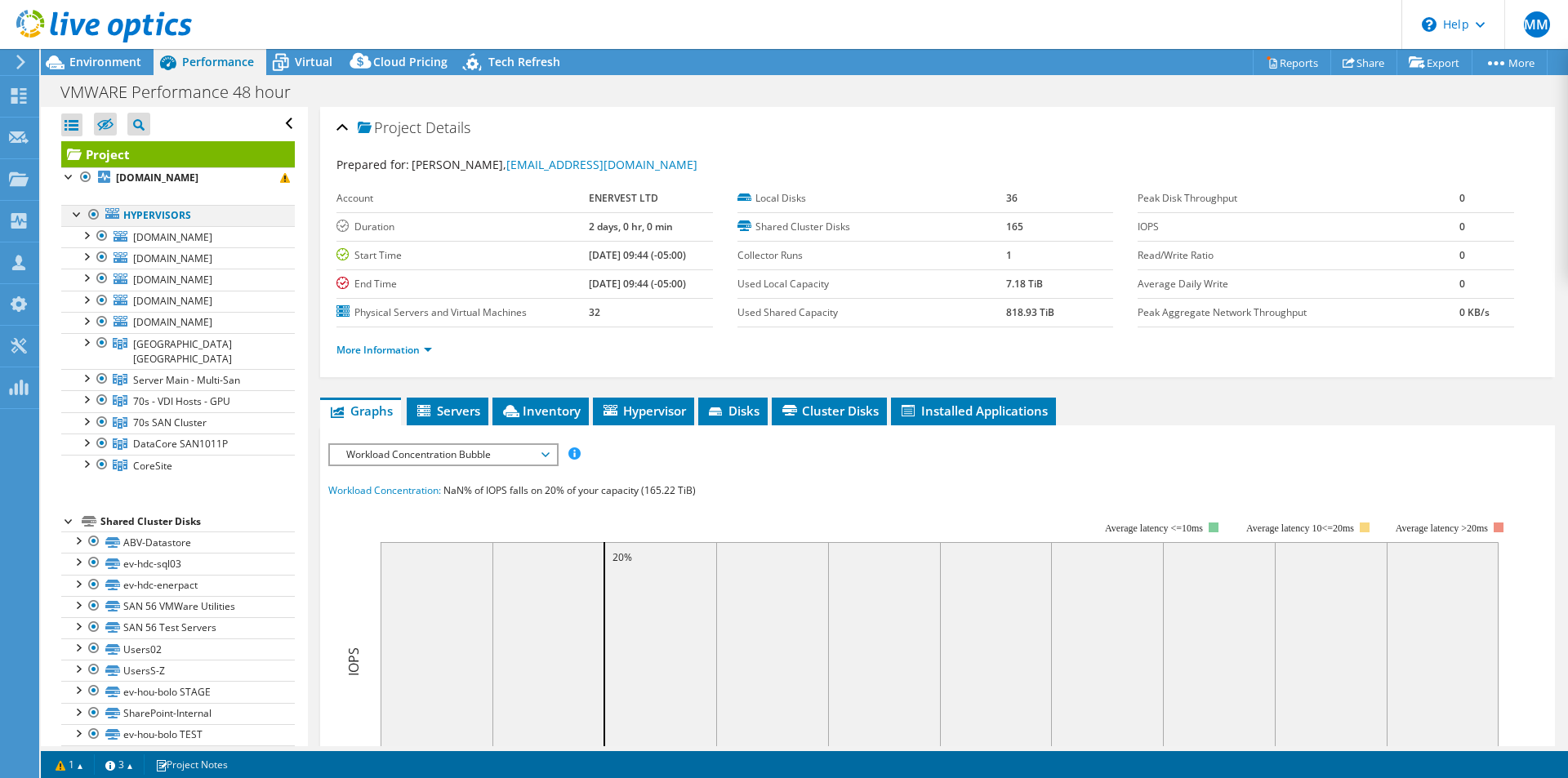
click at [91, 217] on div at bounding box center [94, 214] width 17 height 19
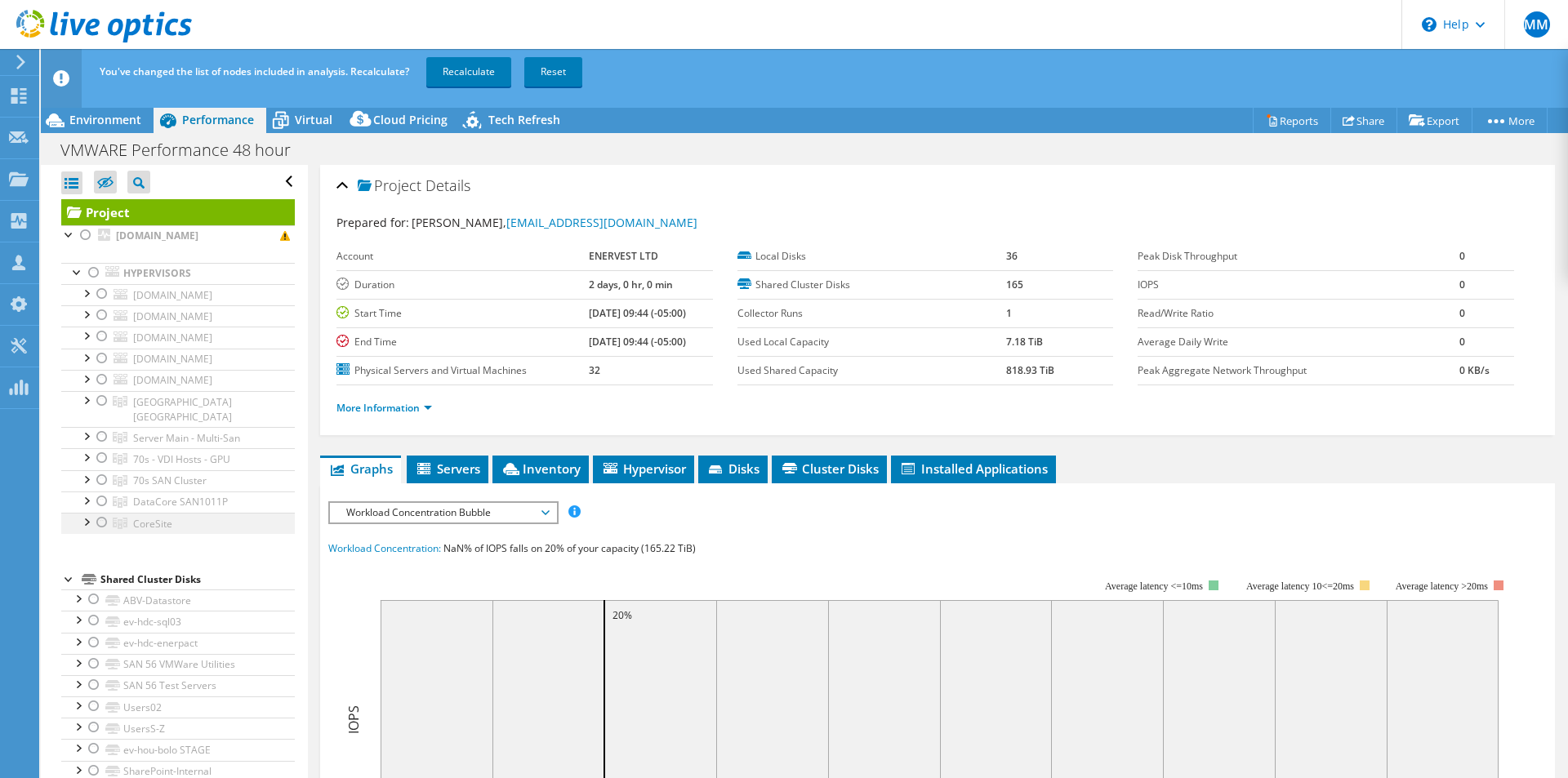
click at [100, 513] on div at bounding box center [103, 522] width 17 height 19
click at [467, 74] on link "Recalculate" at bounding box center [469, 72] width 85 height 30
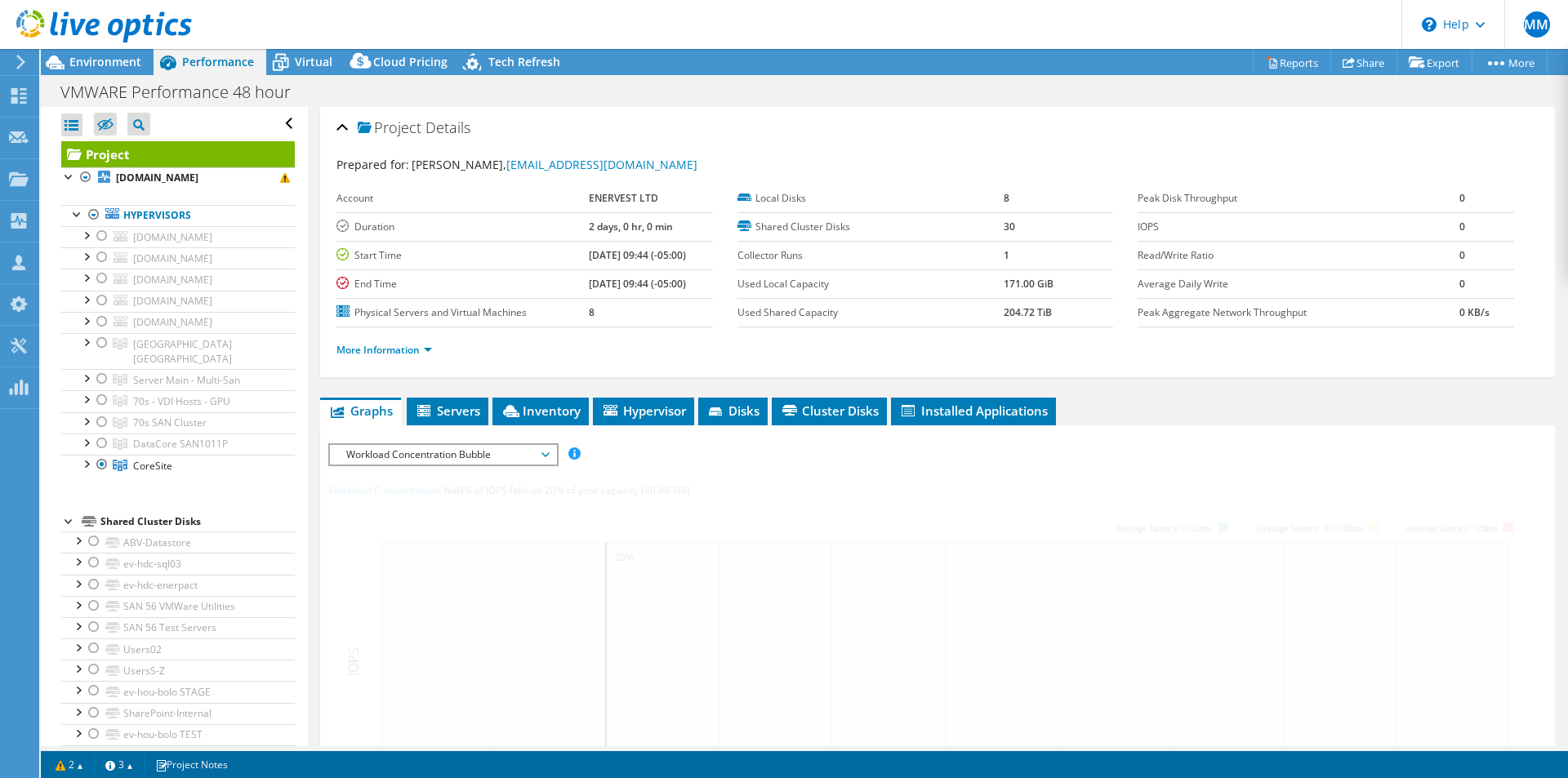
click at [99, 53] on div at bounding box center [96, 27] width 192 height 55
click at [110, 59] on span "Environment" at bounding box center [105, 61] width 72 height 16
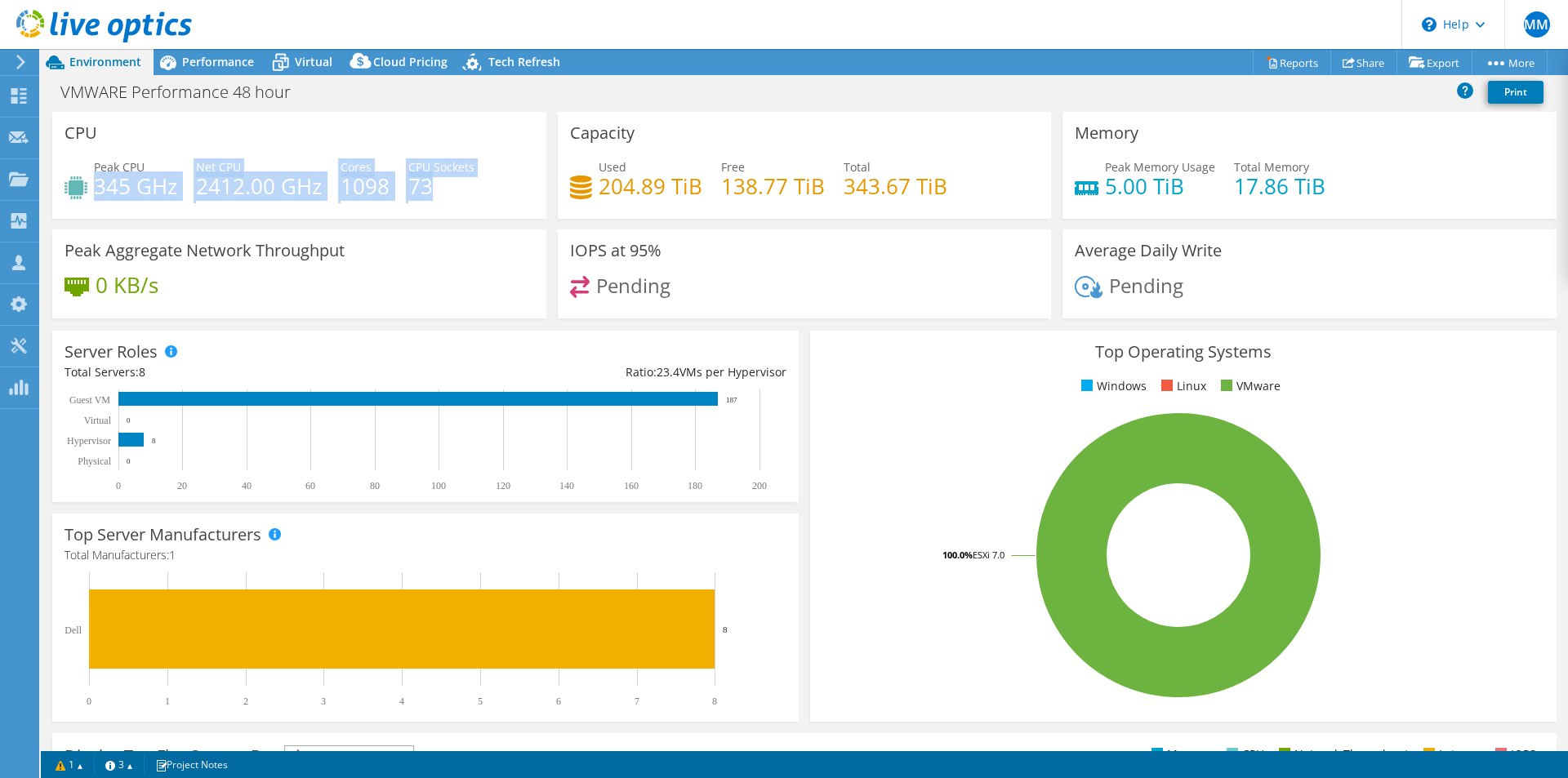
drag, startPoint x: 94, startPoint y: 189, endPoint x: 453, endPoint y: 187, distance: 359.0
click at [453, 187] on div "Peak CPU 345 GHz Net CPU 2412.00 GHz Cores 1098 CPU Sockets 73" at bounding box center [300, 184] width 470 height 53
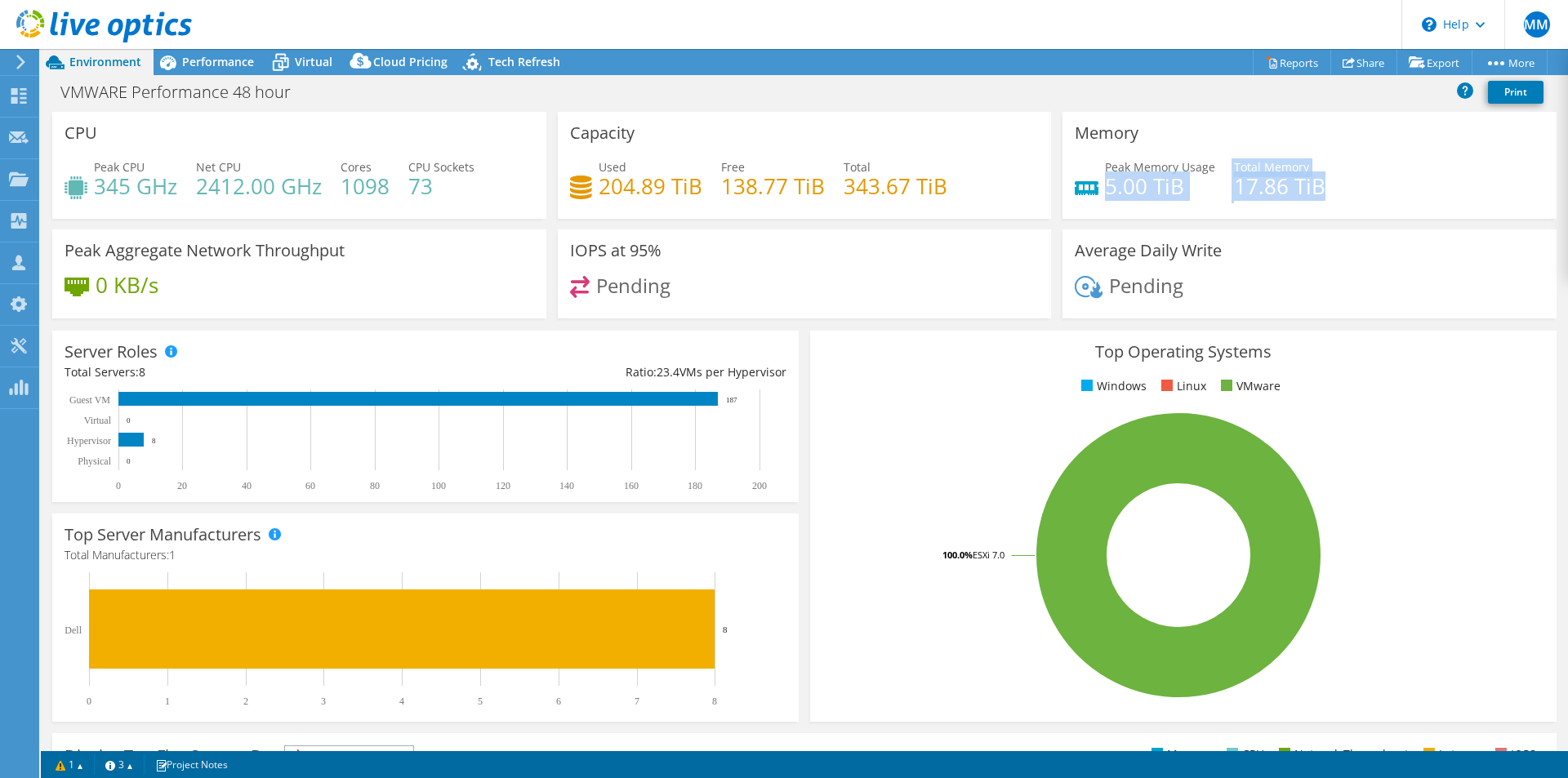
drag, startPoint x: 1097, startPoint y: 178, endPoint x: 1364, endPoint y: 180, distance: 267.0
click at [1364, 180] on div "Peak Memory Usage 5.00 TiB Total Memory 17.86 TiB" at bounding box center [1310, 184] width 470 height 53
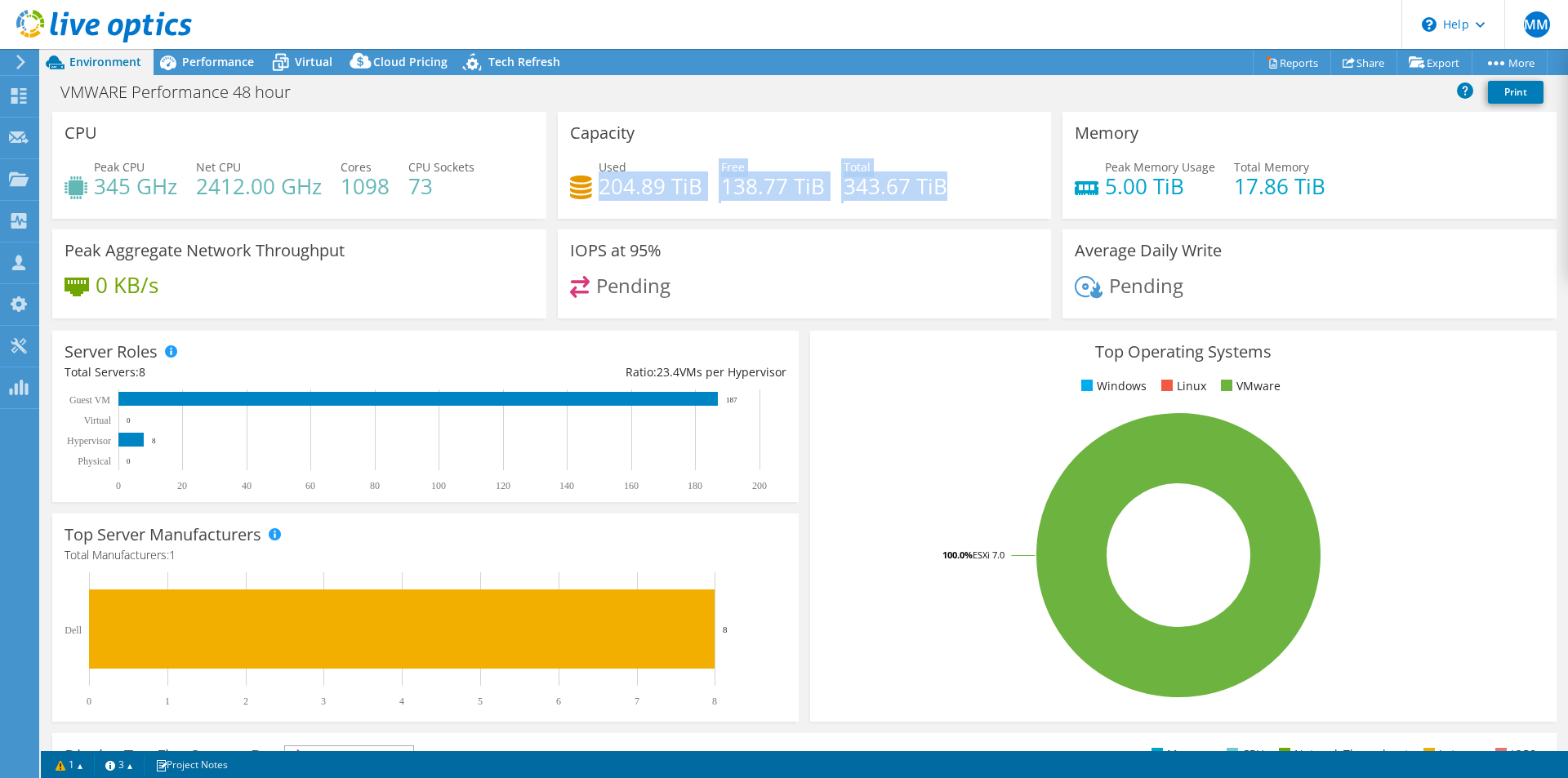
drag, startPoint x: 946, startPoint y: 188, endPoint x: 596, endPoint y: 189, distance: 350.0
click at [596, 189] on div "Used 204.89 TiB Free 138.77 TiB Total 343.67 TiB" at bounding box center [805, 184] width 470 height 53
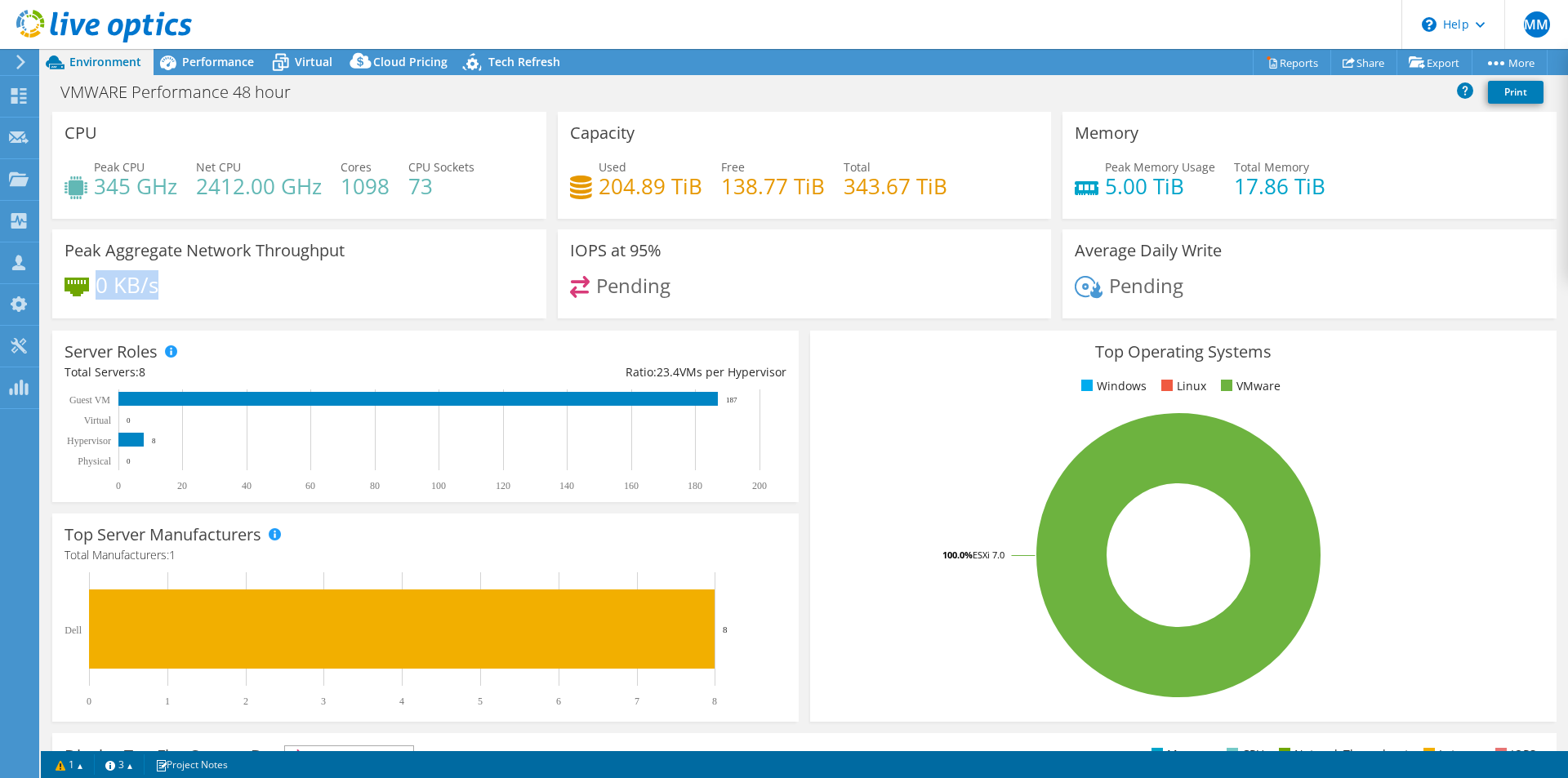
drag, startPoint x: 95, startPoint y: 288, endPoint x: 158, endPoint y: 285, distance: 63.1
click at [158, 285] on div "0 KB/s" at bounding box center [300, 293] width 470 height 34
click at [17, 66] on icon at bounding box center [20, 62] width 12 height 15
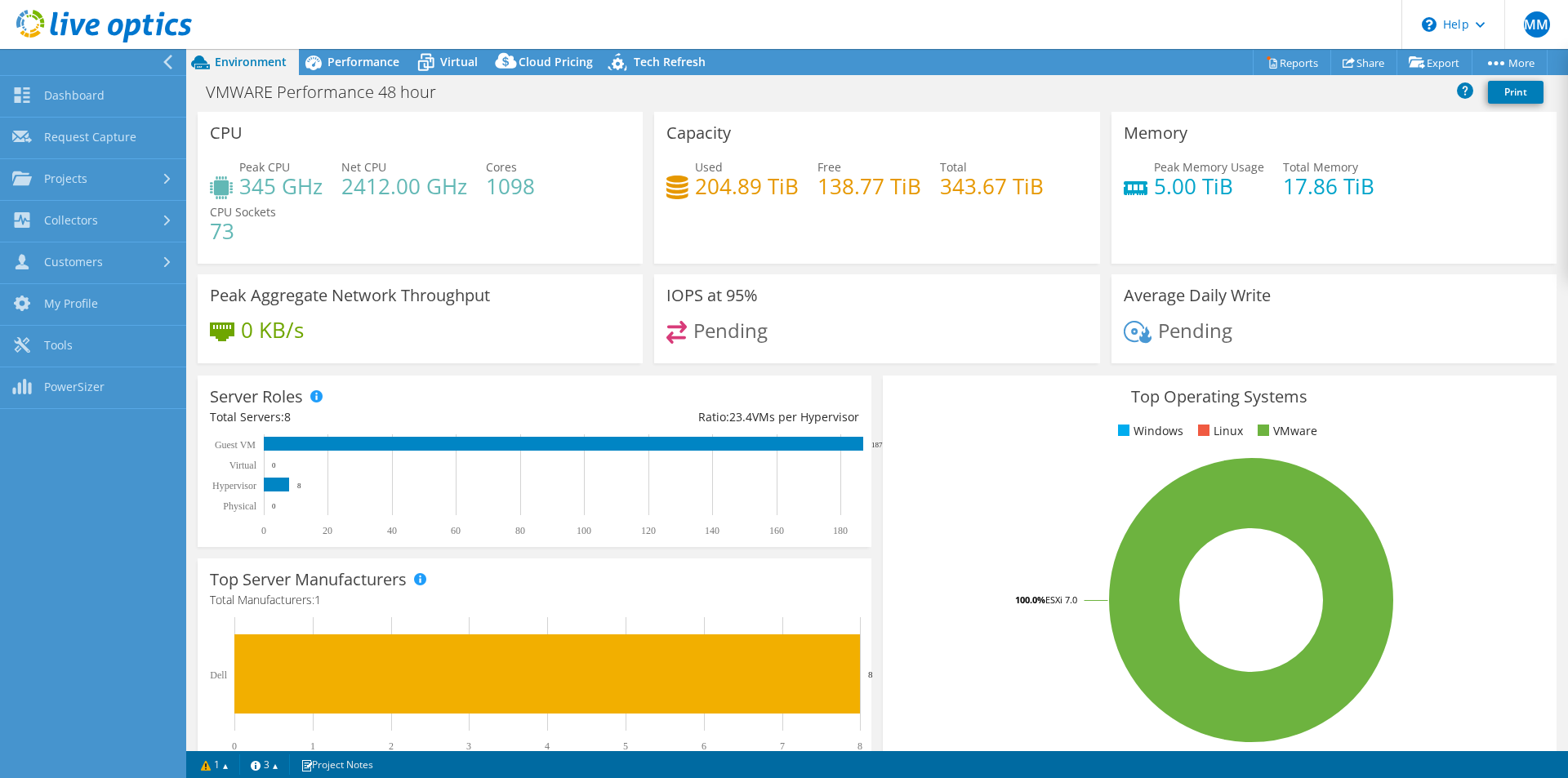
click at [263, 57] on span "Environment" at bounding box center [251, 61] width 72 height 16
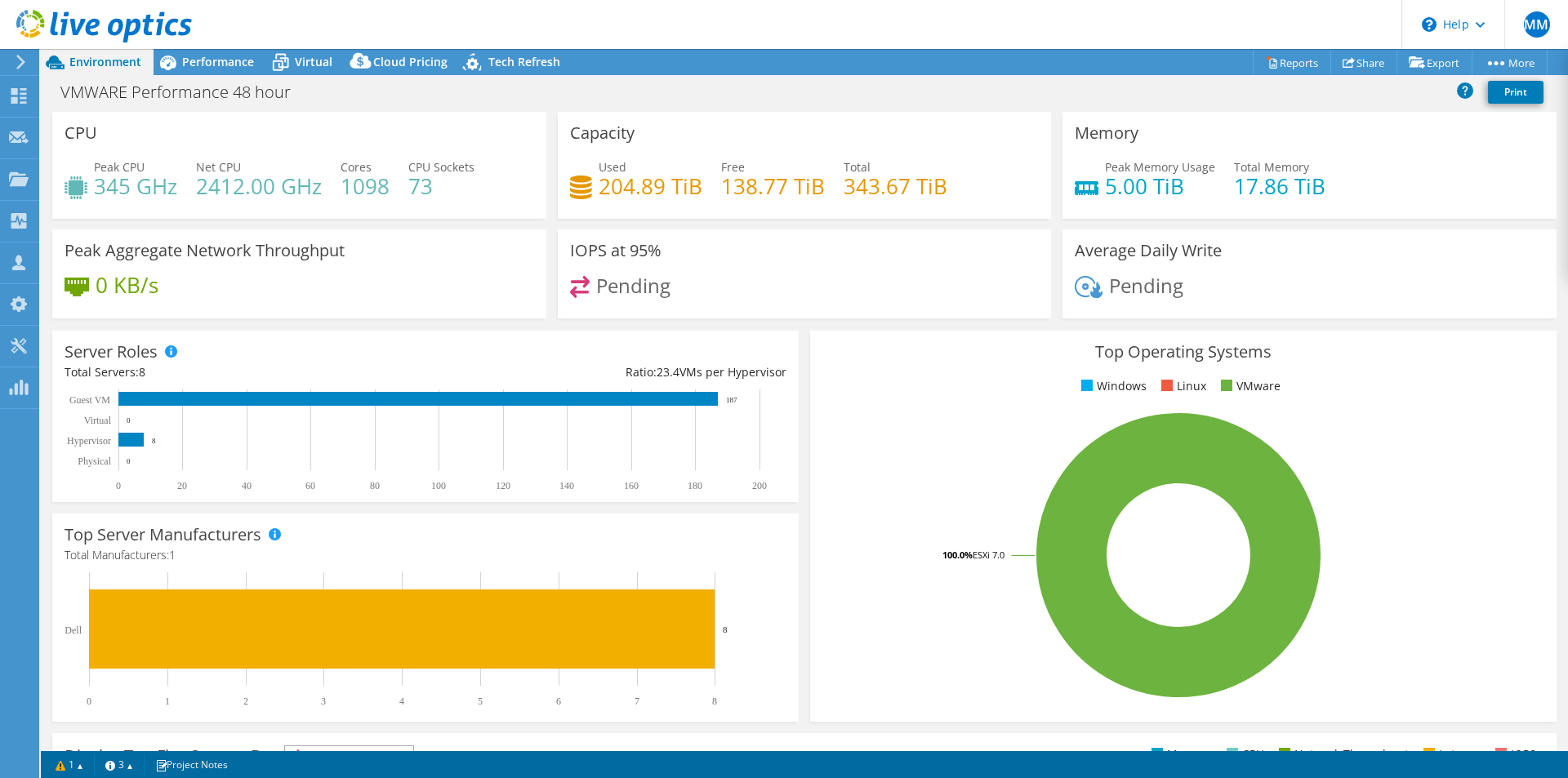
click at [24, 53] on div at bounding box center [96, 27] width 192 height 55
click at [23, 64] on use at bounding box center [21, 62] width 9 height 15
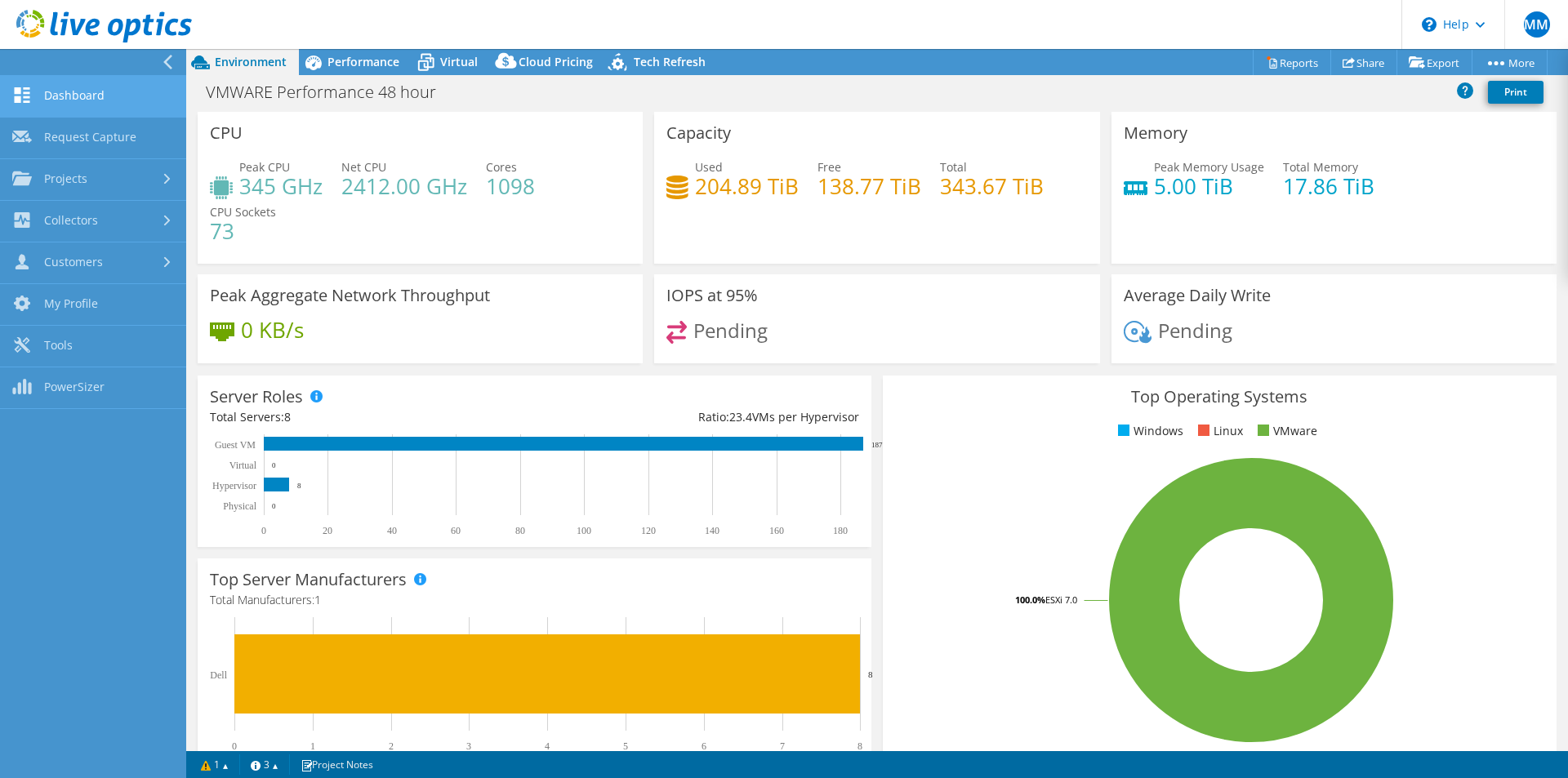
click at [79, 94] on link "Dashboard" at bounding box center [92, 96] width 186 height 42
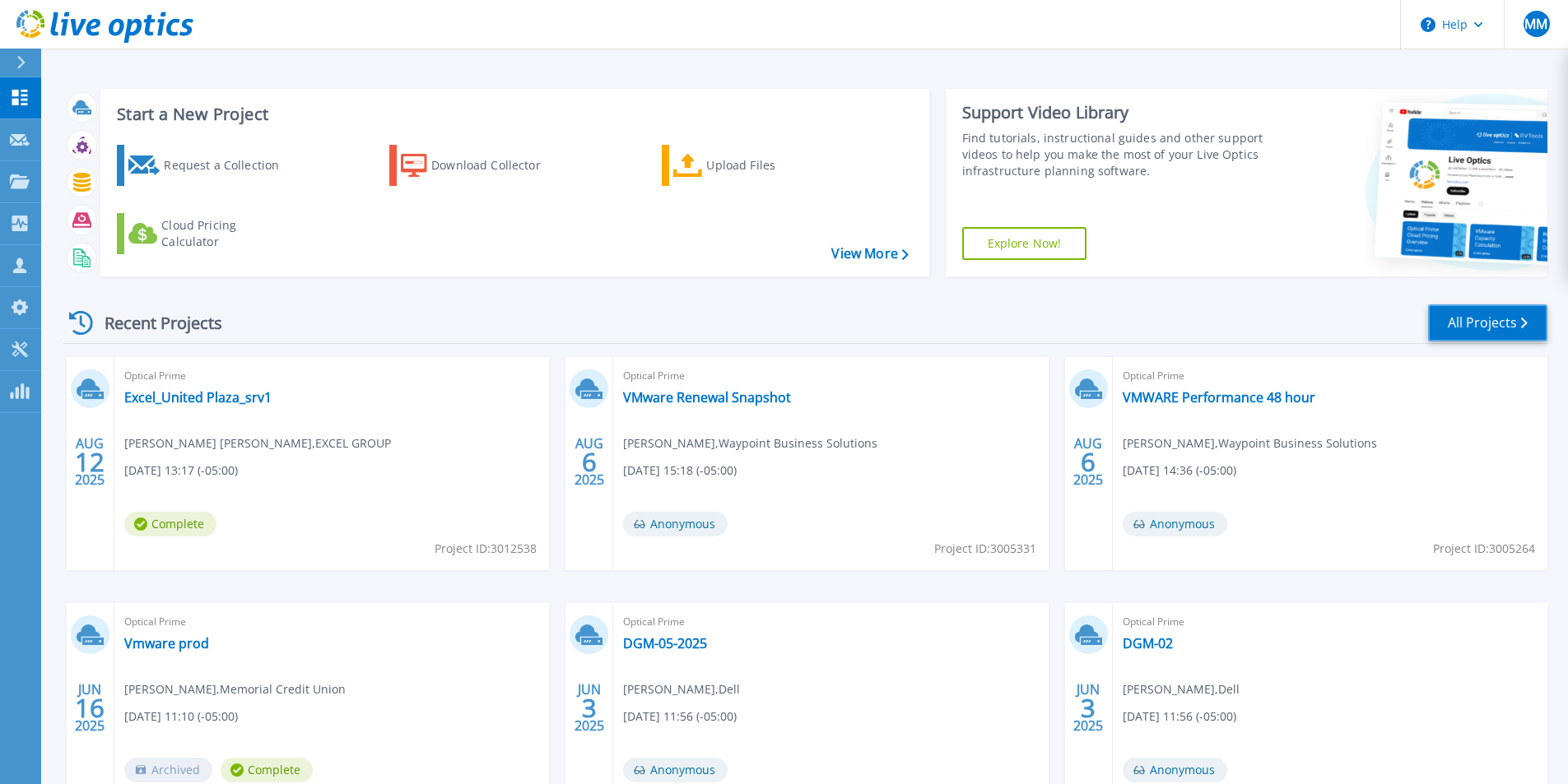
click at [1458, 333] on link "All Projects" at bounding box center [1488, 323] width 119 height 37
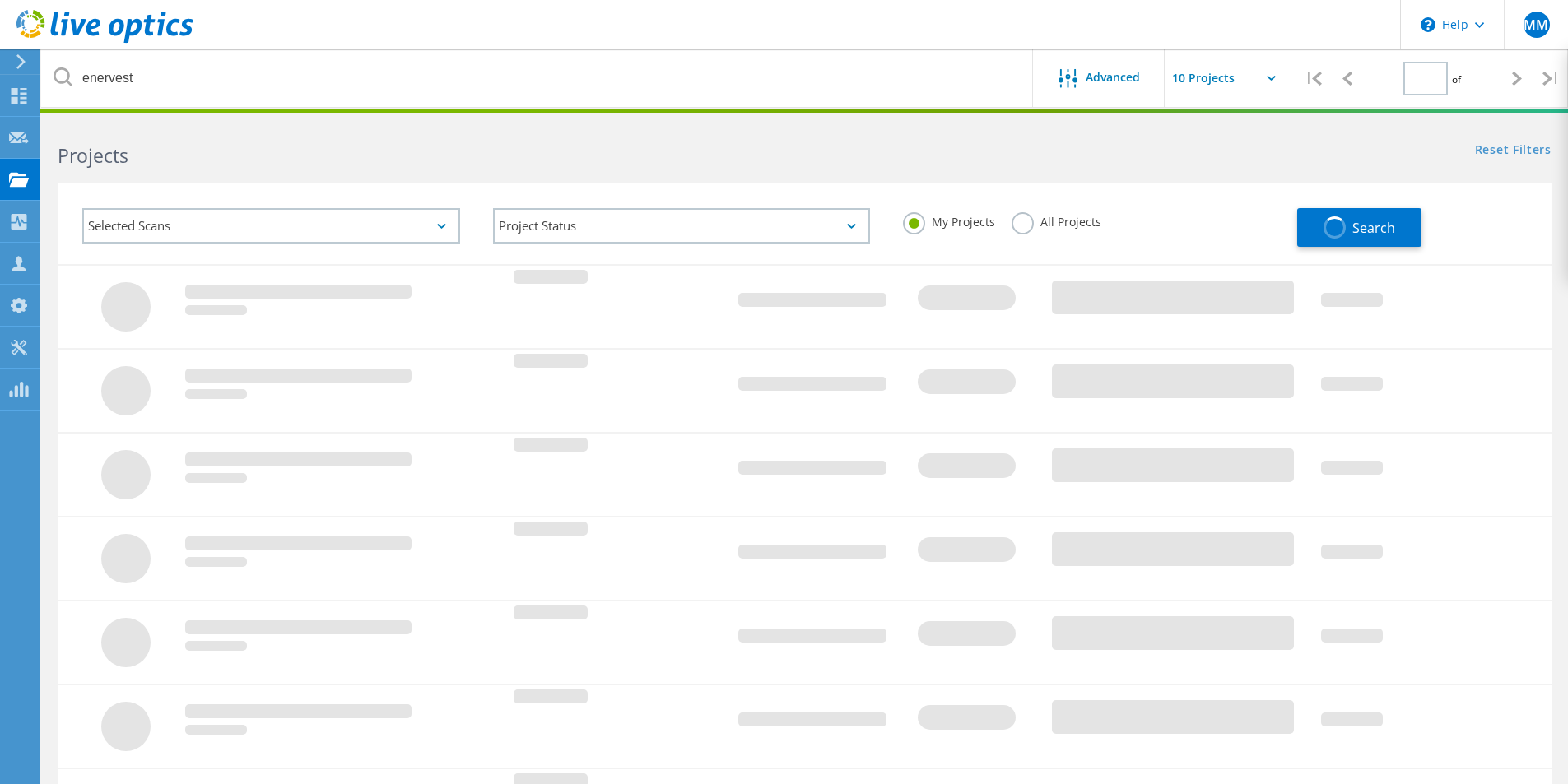
type input "1"
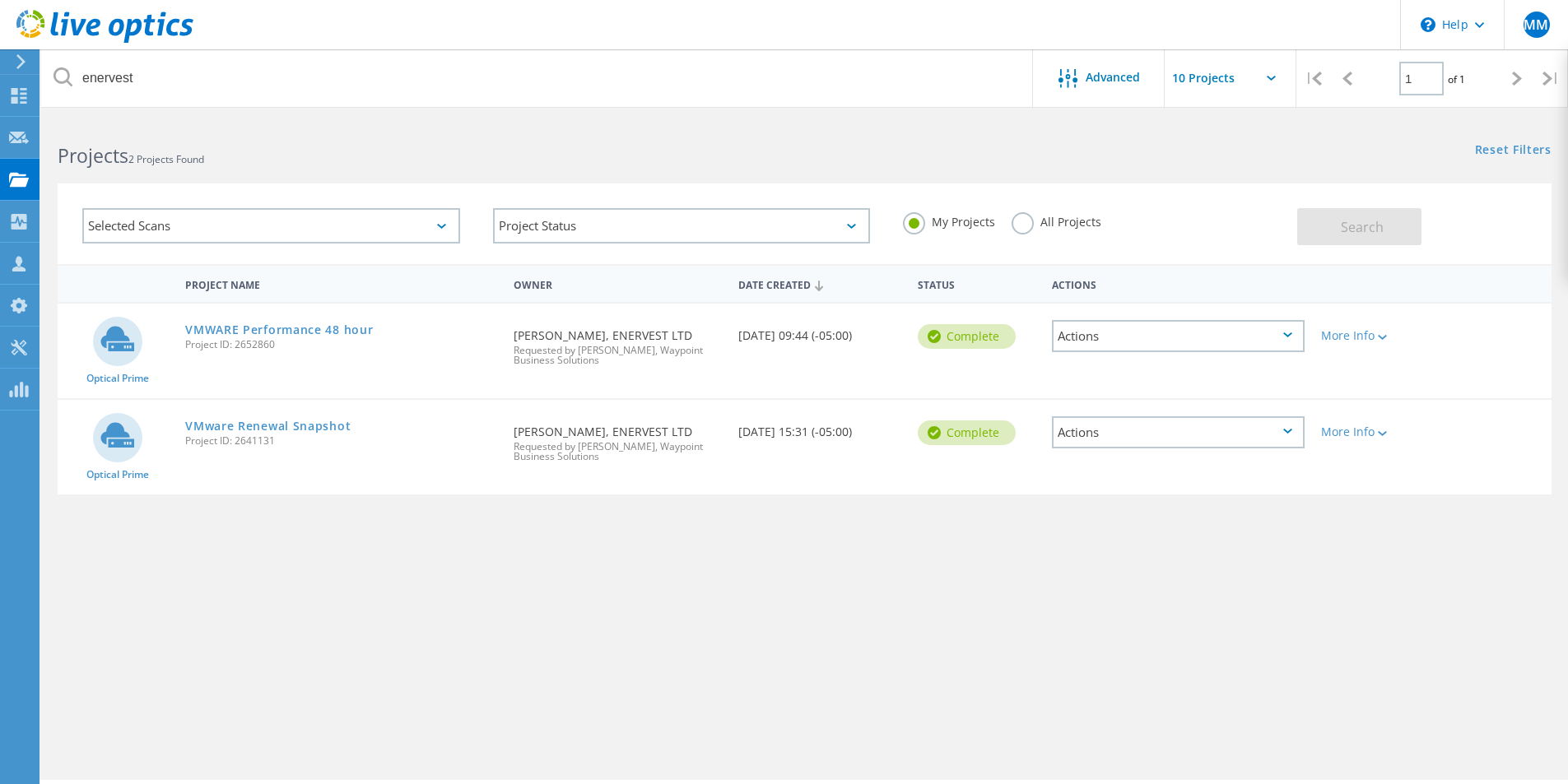
drag, startPoint x: 224, startPoint y: 350, endPoint x: 293, endPoint y: 342, distance: 69.5
click at [293, 342] on span "Project ID: 2652860" at bounding box center [341, 345] width 312 height 10
click at [402, 379] on div "Optical Prime VMWARE Performance 48 hour Project ID: 2652860 Requested By Sterl…" at bounding box center [805, 351] width 1494 height 95
click at [313, 331] on link "VMWARE Performance 48 hour" at bounding box center [279, 330] width 187 height 11
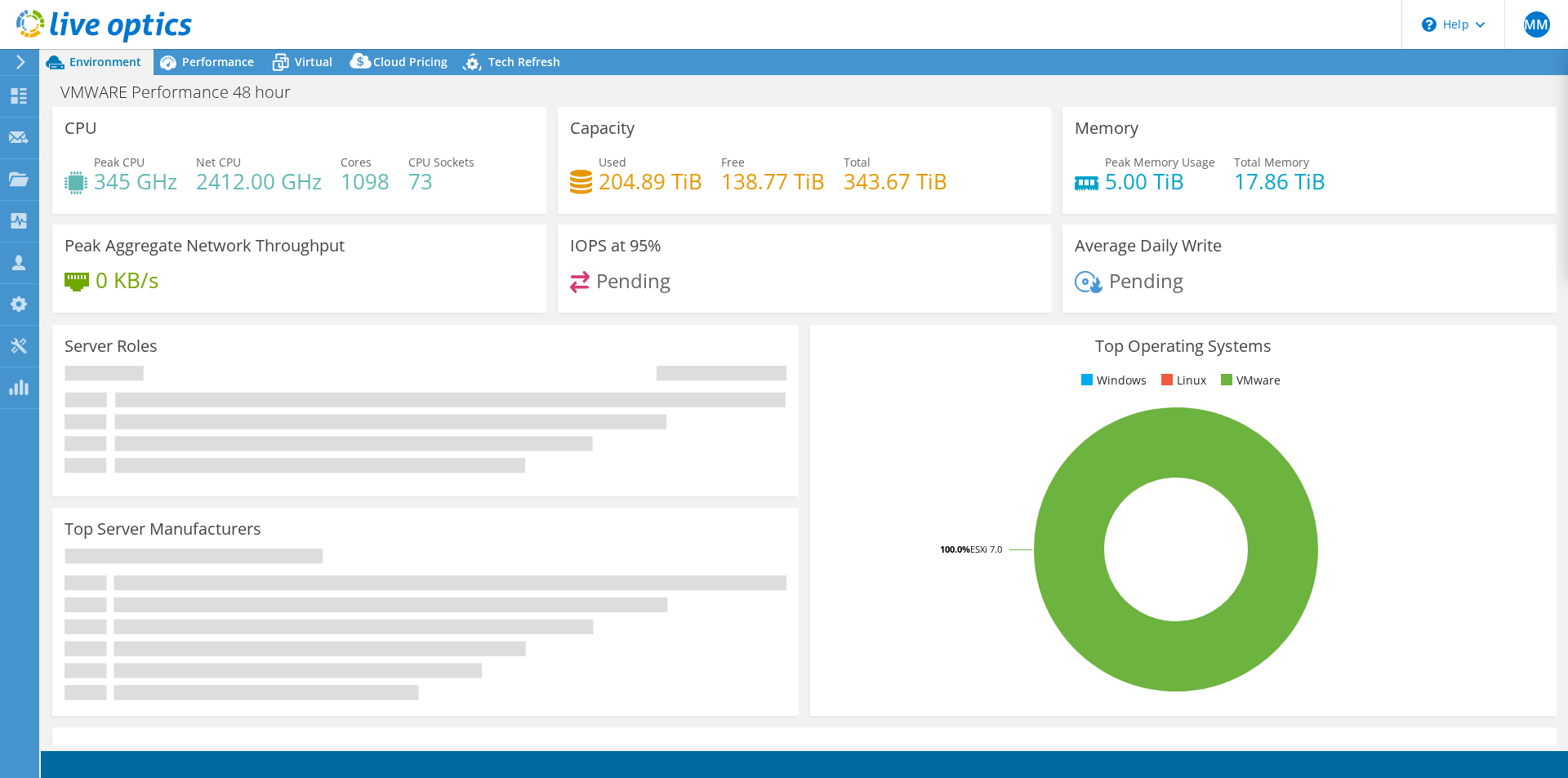
select select "USEast"
